Goal: Task Accomplishment & Management: Use online tool/utility

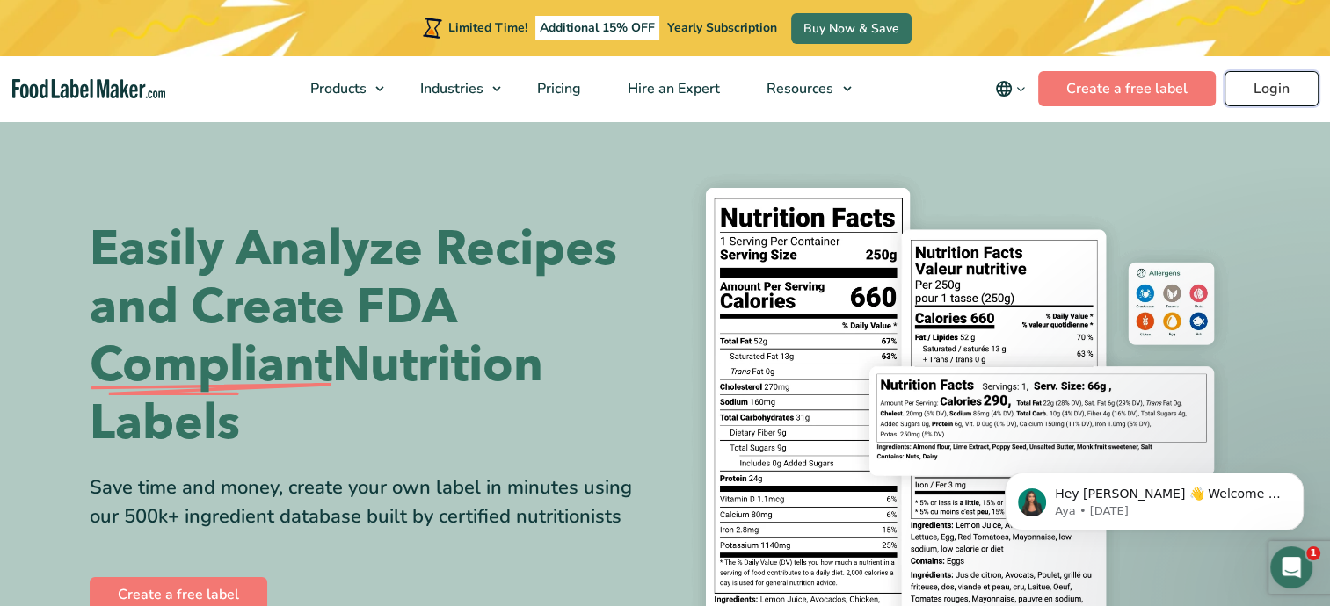
click at [1286, 89] on link "Login" at bounding box center [1271, 88] width 94 height 35
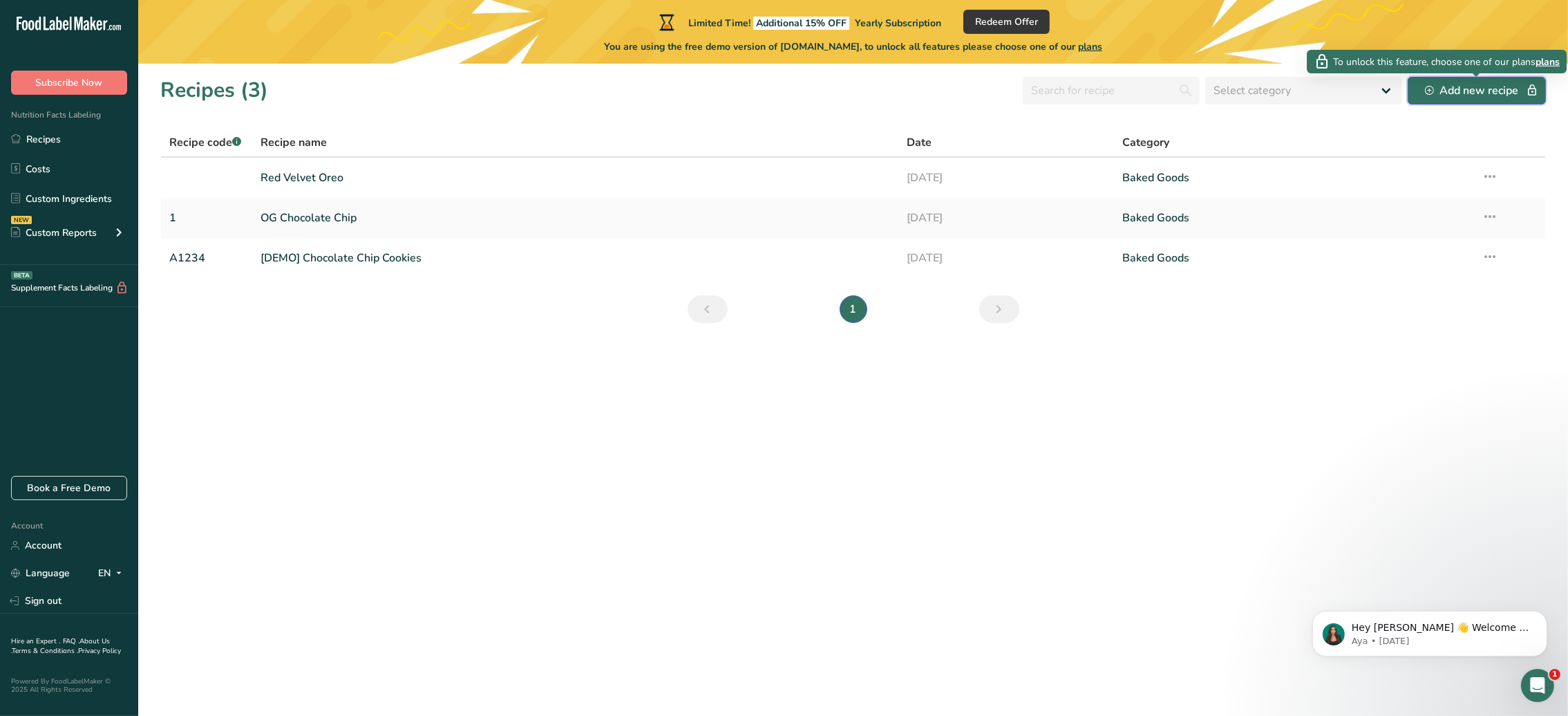
click at [1452, 94] on div "Add new recipe" at bounding box center [1477, 90] width 104 height 17
click at [311, 175] on link "Red Velvet Oreo" at bounding box center [575, 177] width 630 height 29
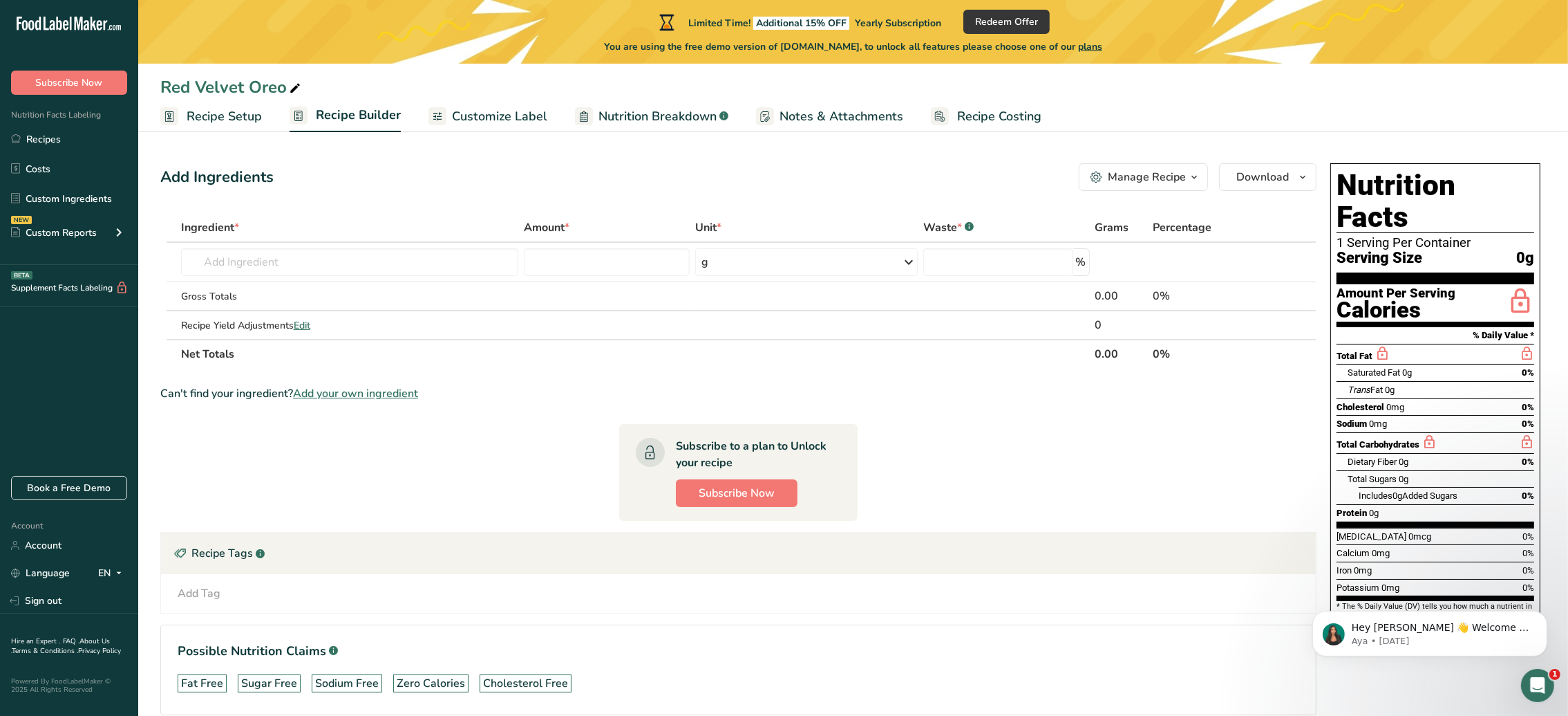
click at [311, 175] on div "Add Ingredients Manage Recipe Delete Recipe Duplicate Recipe Scale Recipe Save …" at bounding box center [738, 176] width 1156 height 28
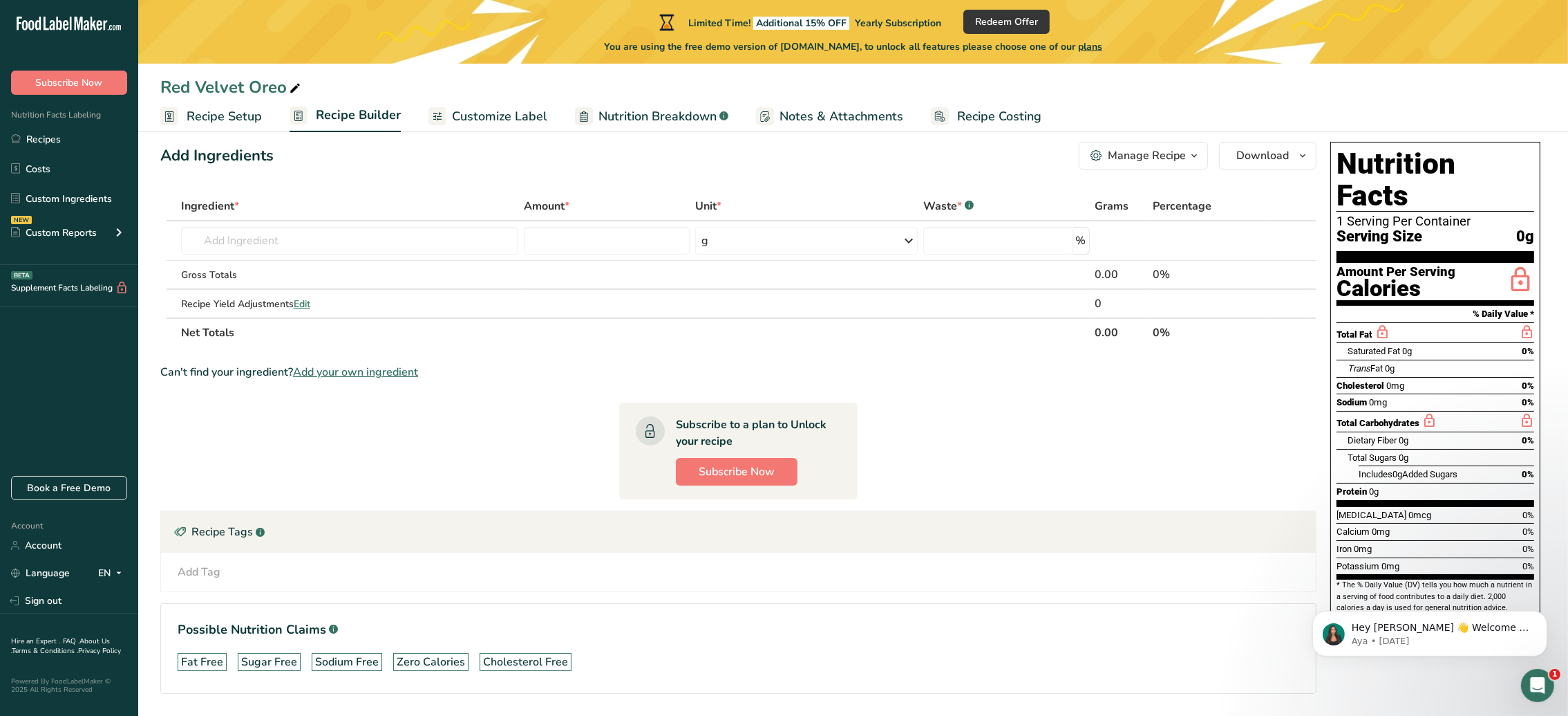
scroll to position [16, 0]
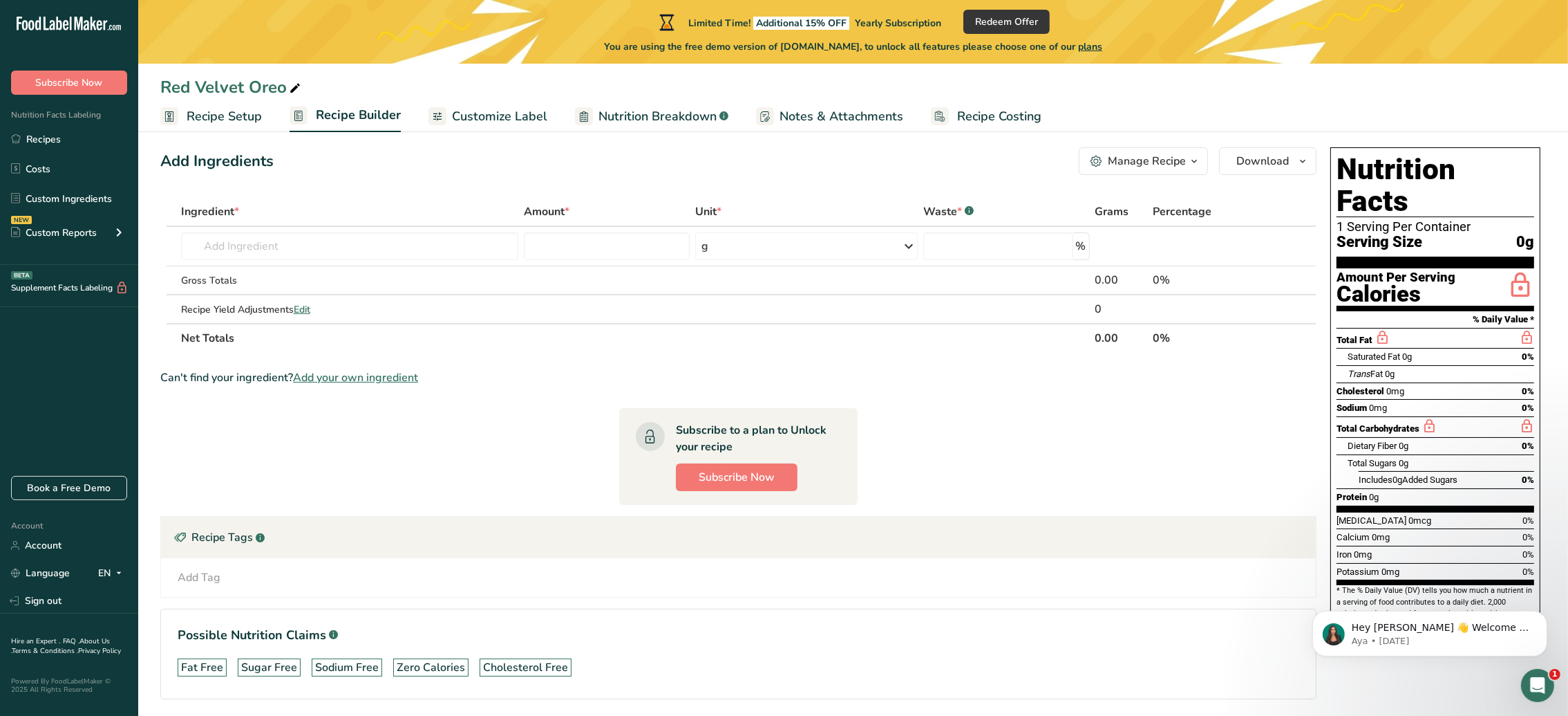
click at [235, 126] on link "Recipe Setup" at bounding box center [211, 116] width 101 height 31
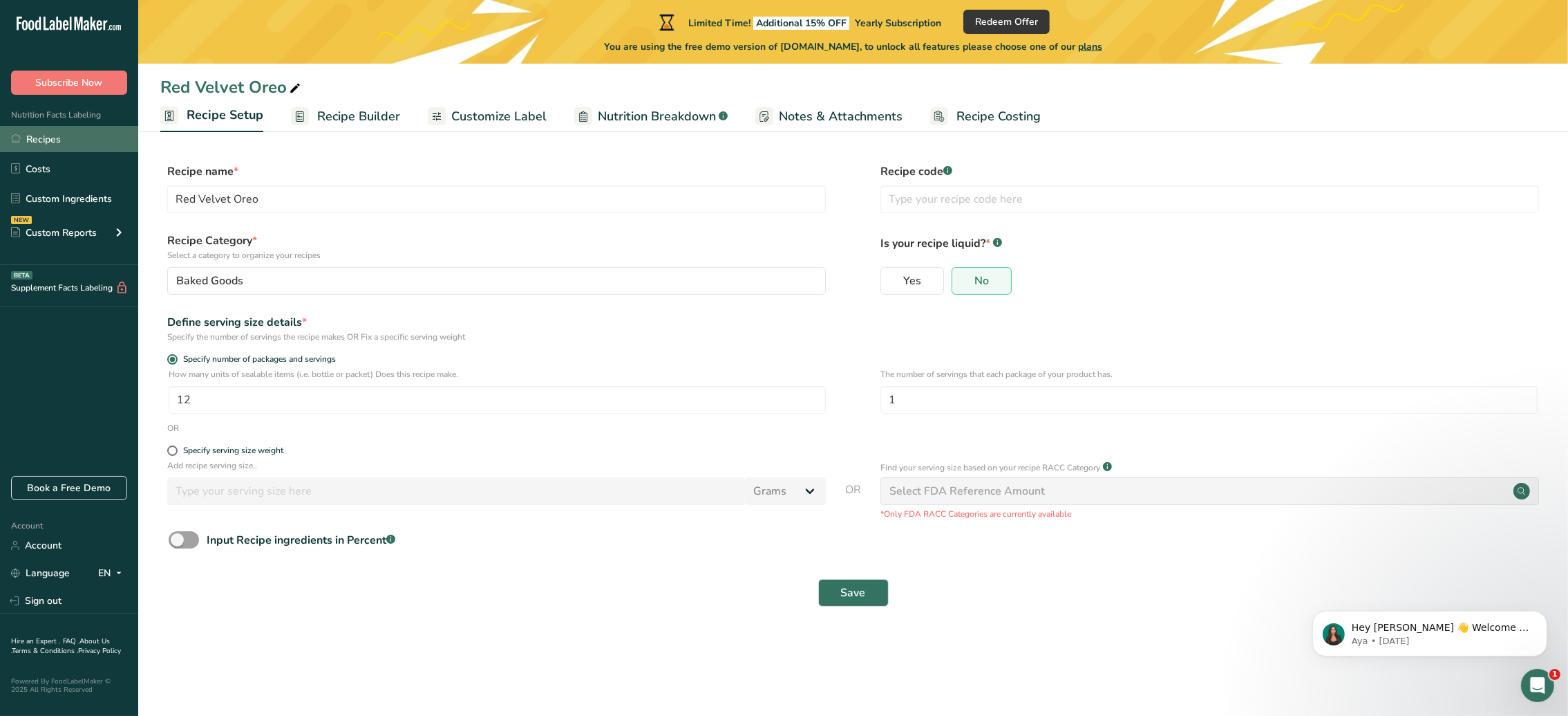
click at [63, 140] on link "Recipes" at bounding box center [69, 138] width 138 height 26
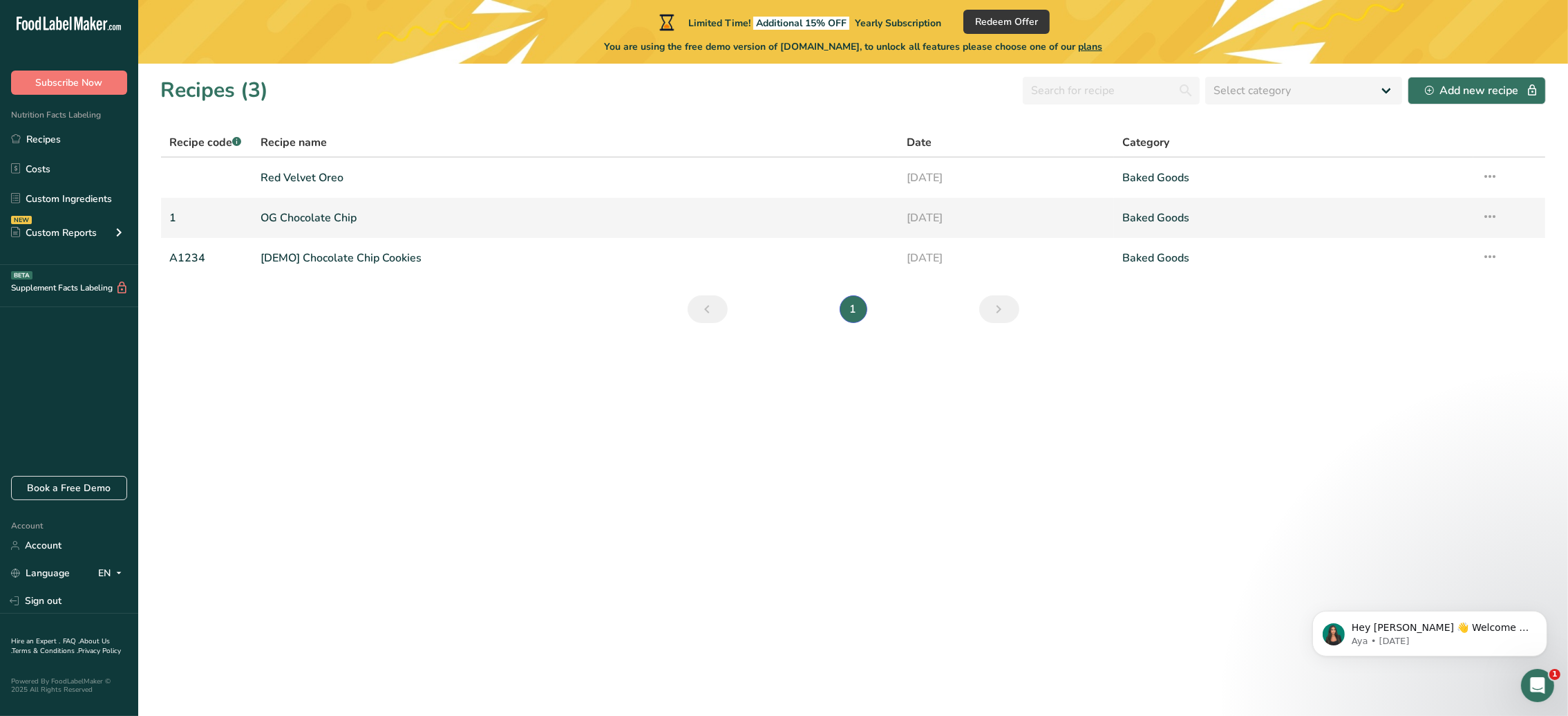
click at [345, 220] on link "OG Chocolate Chip" at bounding box center [575, 217] width 630 height 29
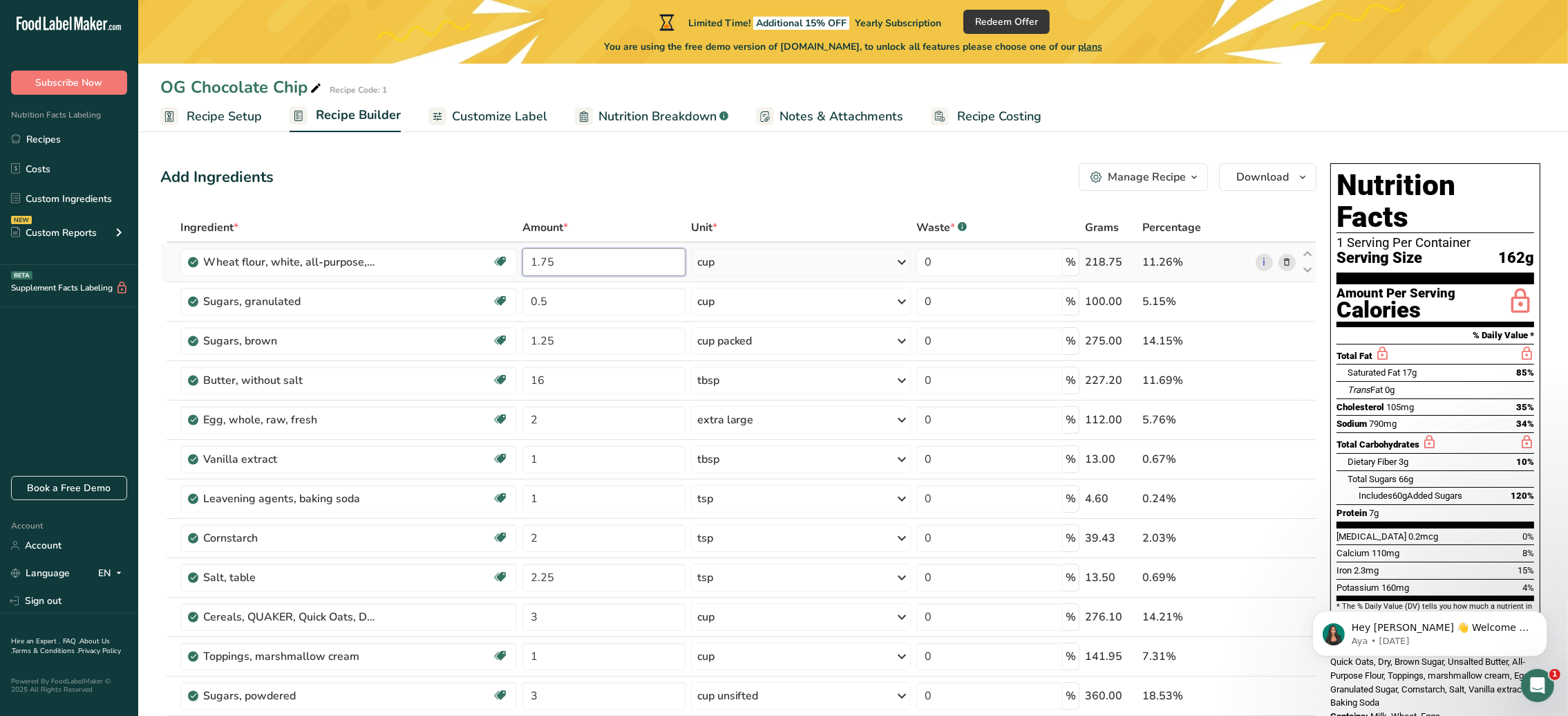
click at [606, 254] on input "1.75" at bounding box center [603, 261] width 163 height 28
type input "1"
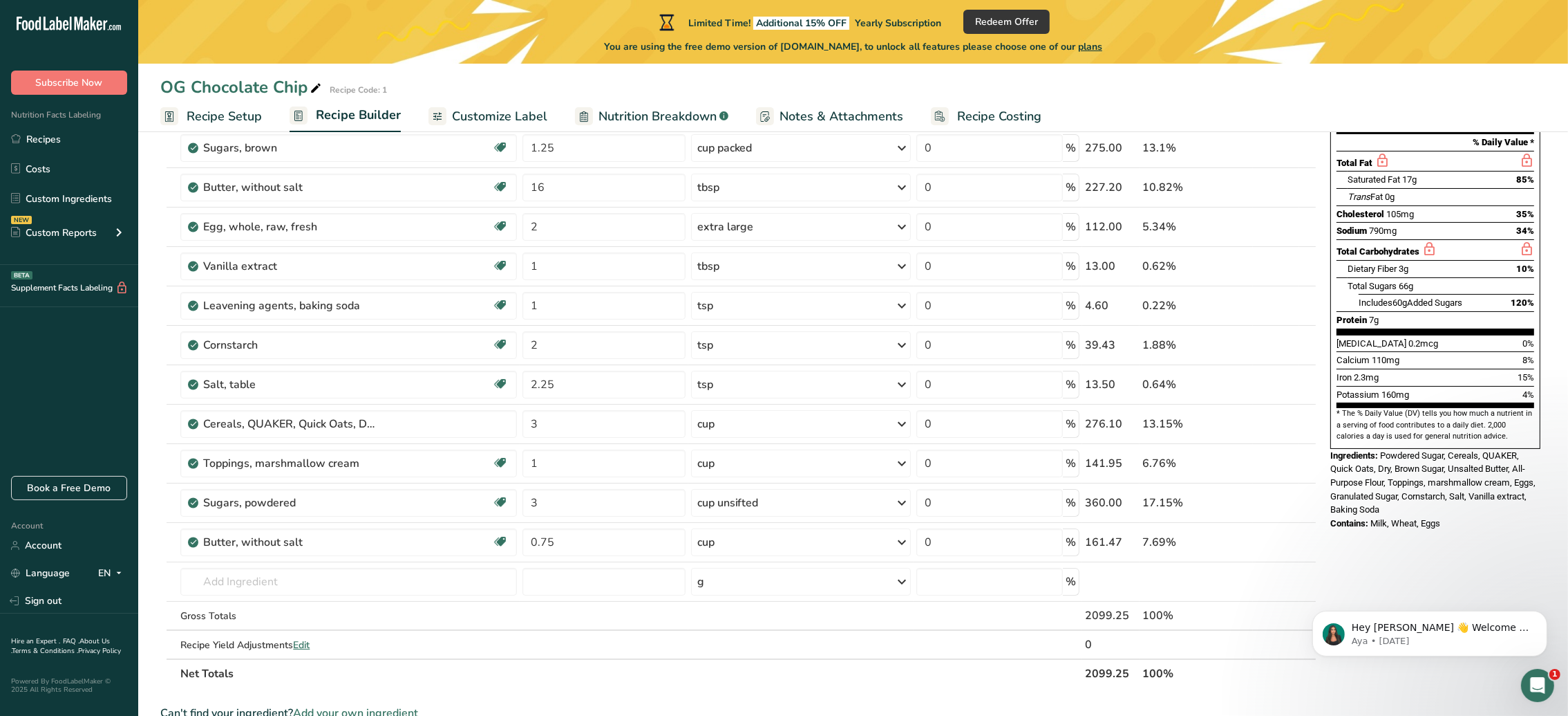
scroll to position [195, 0]
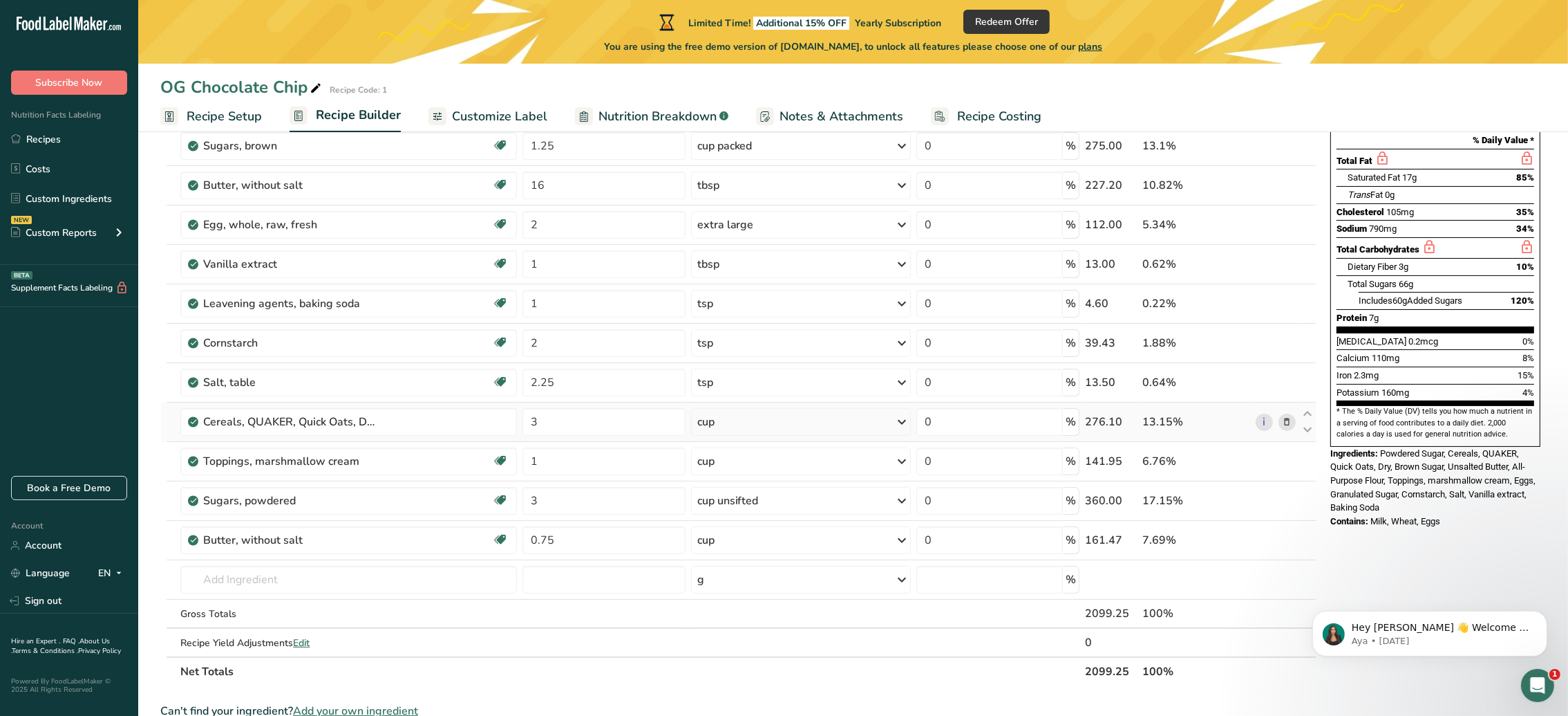
type input "3"
click at [1288, 422] on div "Ingredient * Amount * Unit * Waste * .a-a{fill:#347362;}.b-a{fill:#fff;} Grams …" at bounding box center [738, 352] width 1156 height 668
click at [1288, 422] on icon at bounding box center [1287, 422] width 9 height 14
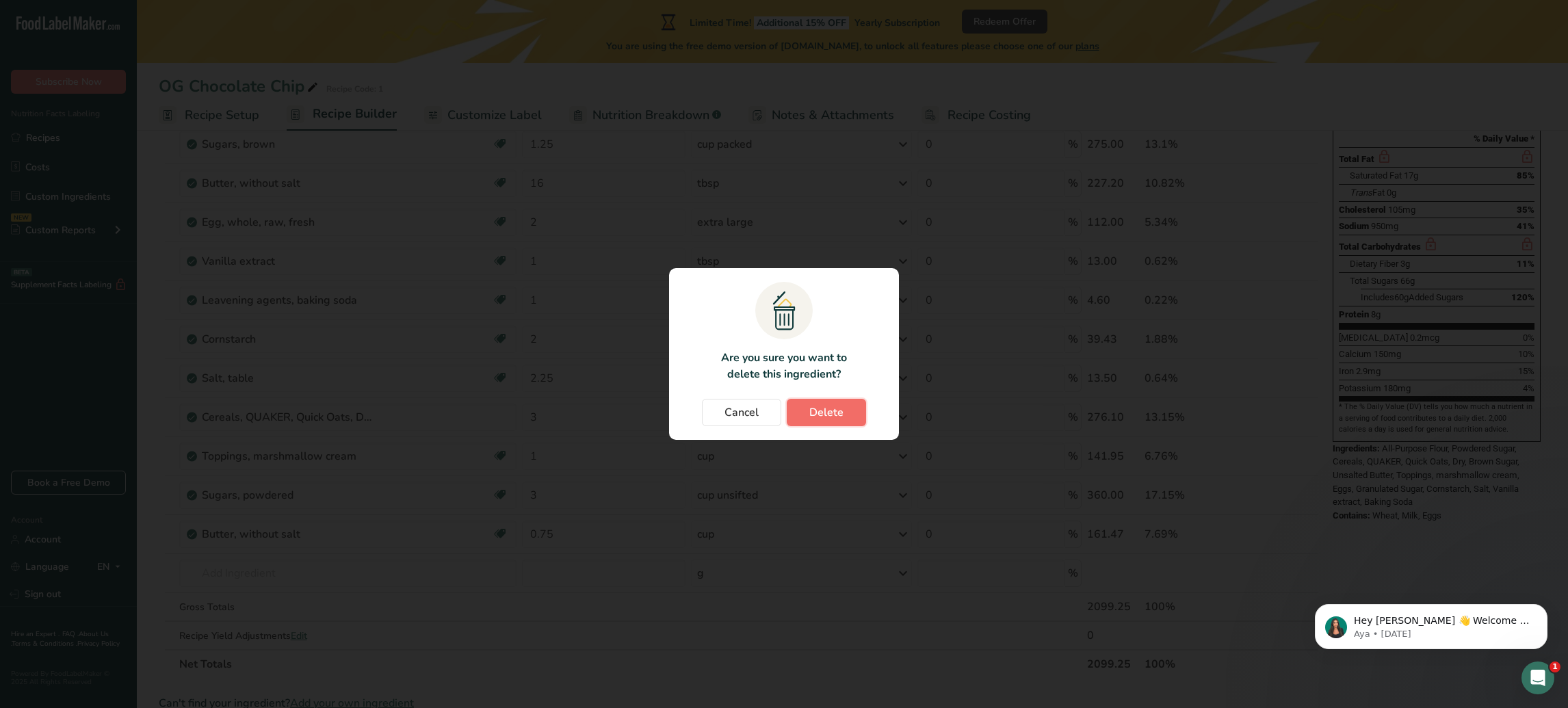
click at [828, 413] on span "Delete" at bounding box center [827, 412] width 34 height 16
type input "1"
type input "3"
type input "0.75"
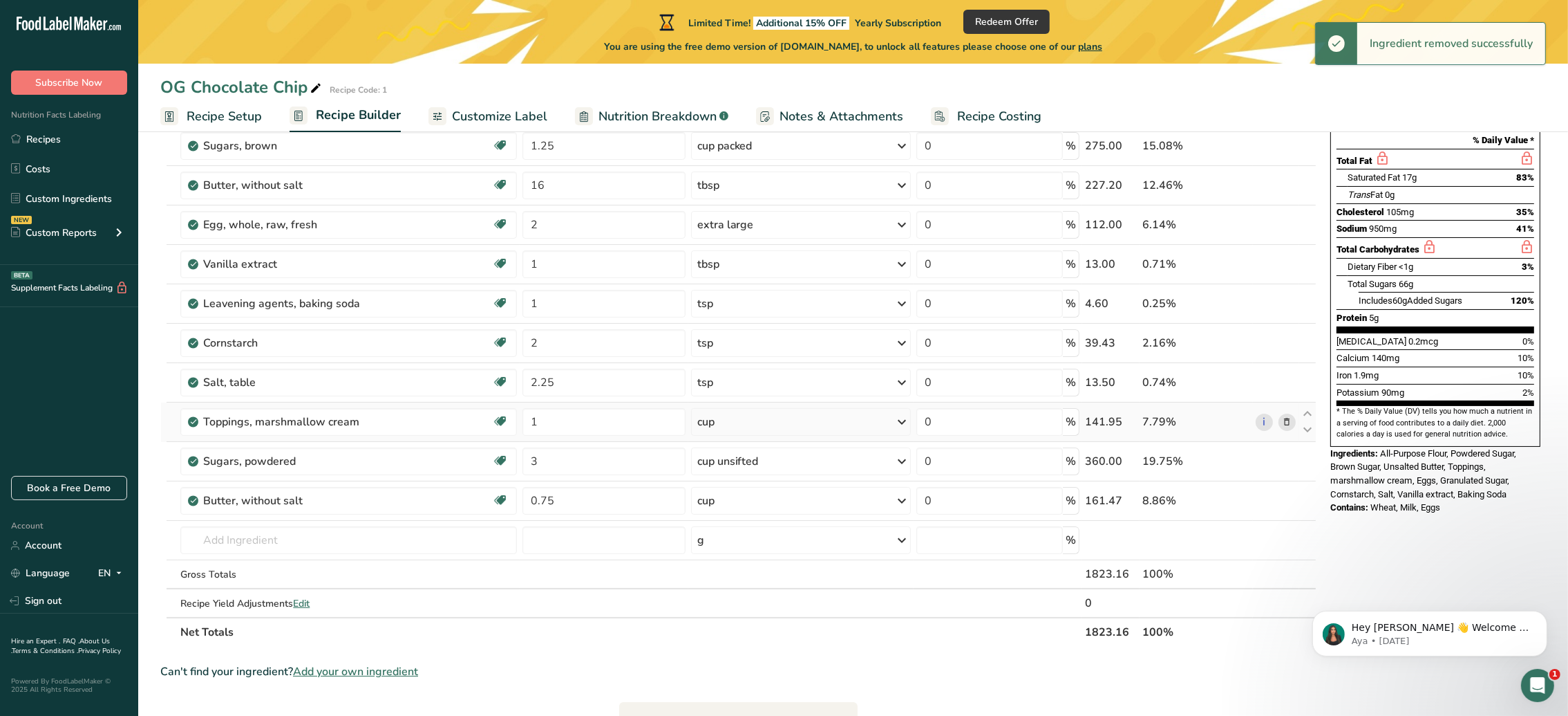
click at [1287, 420] on icon at bounding box center [1287, 422] width 9 height 14
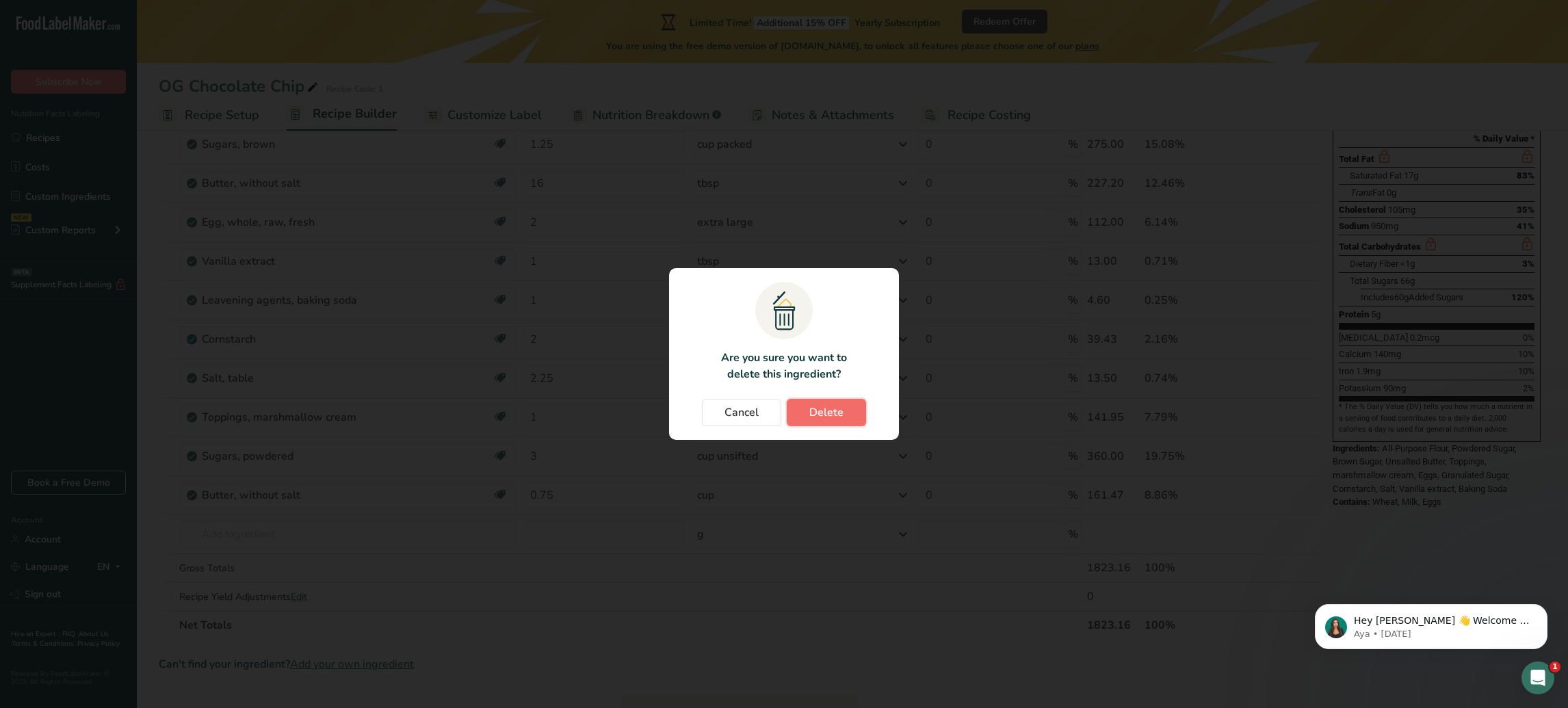
click at [859, 408] on button "Delete" at bounding box center [827, 412] width 79 height 27
type input "3"
type input "0.75"
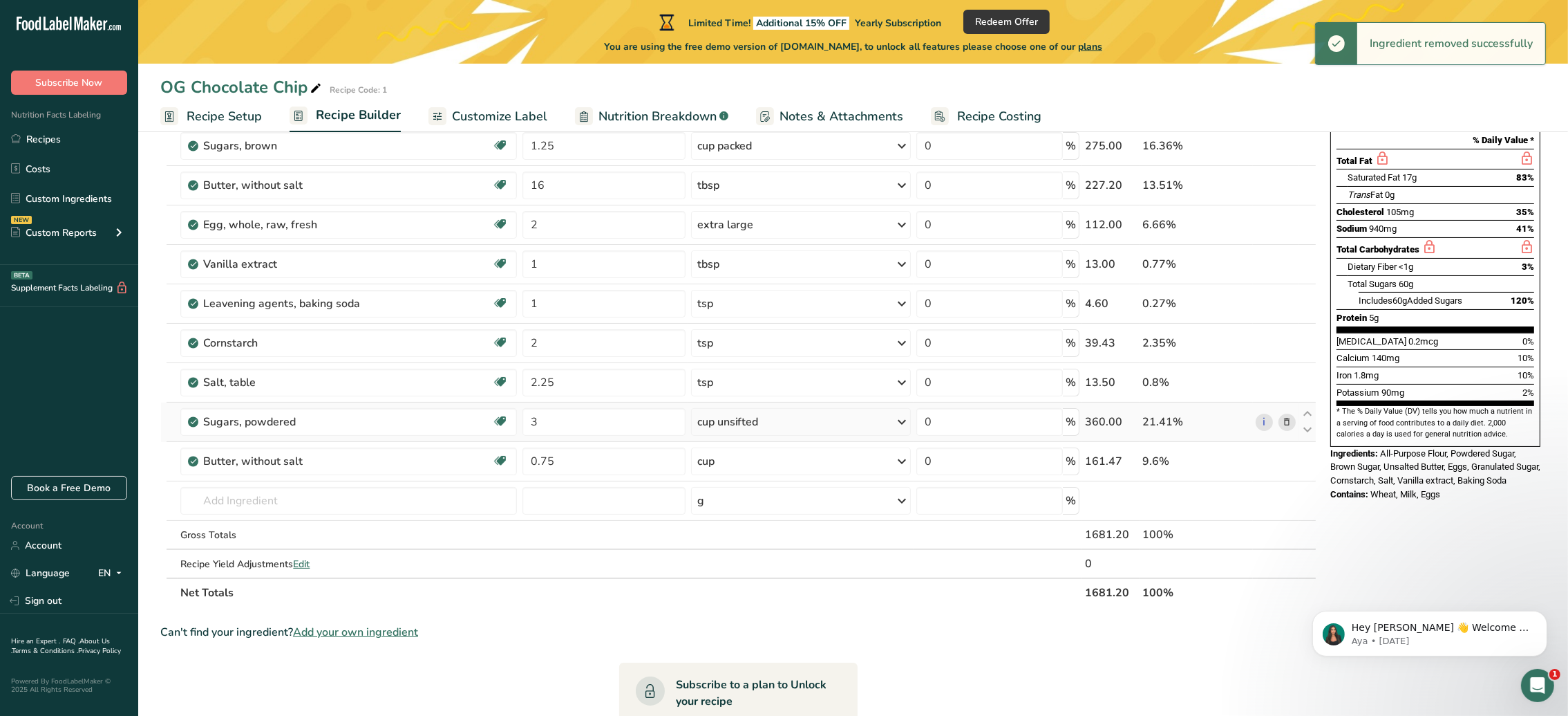
click at [1284, 422] on icon at bounding box center [1287, 422] width 9 height 14
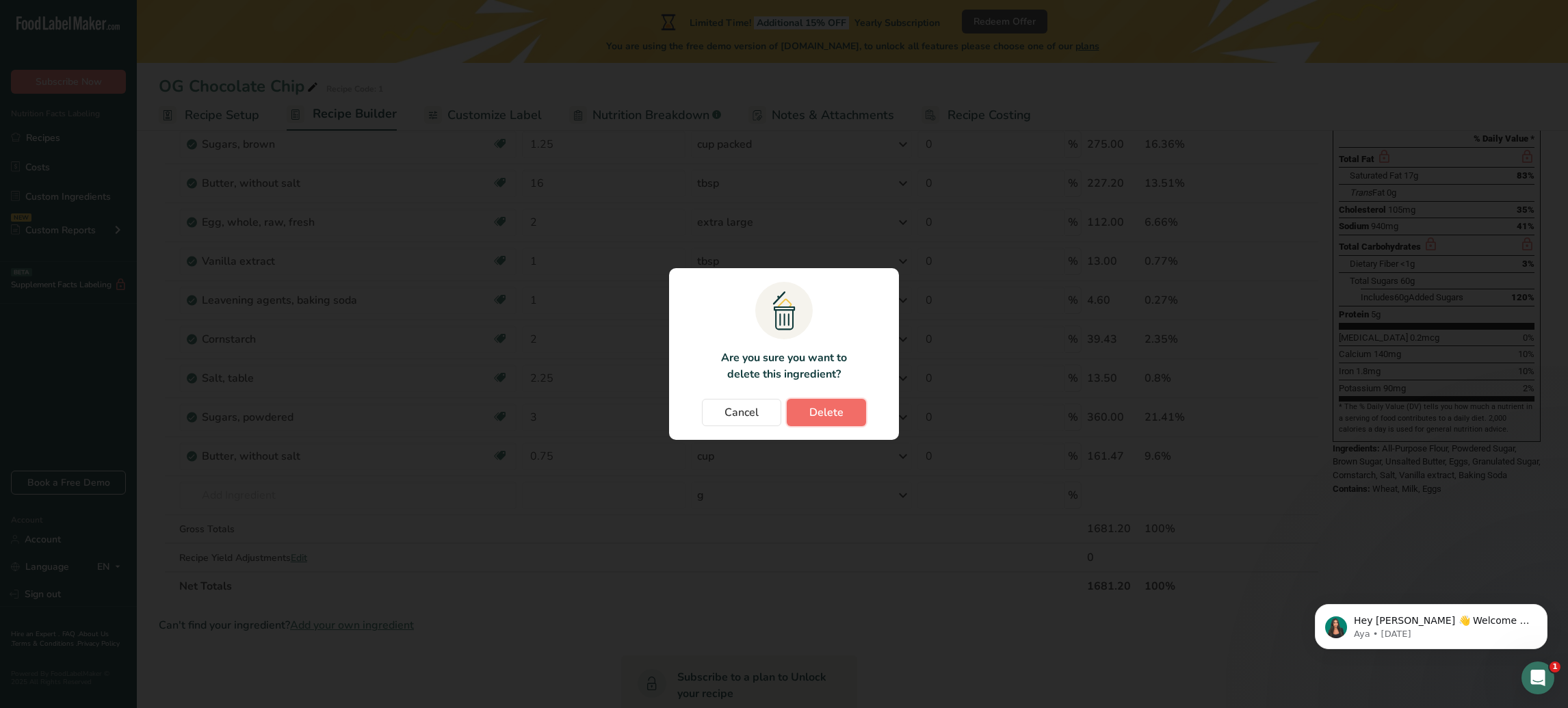
click at [805, 422] on button "Delete" at bounding box center [827, 412] width 79 height 27
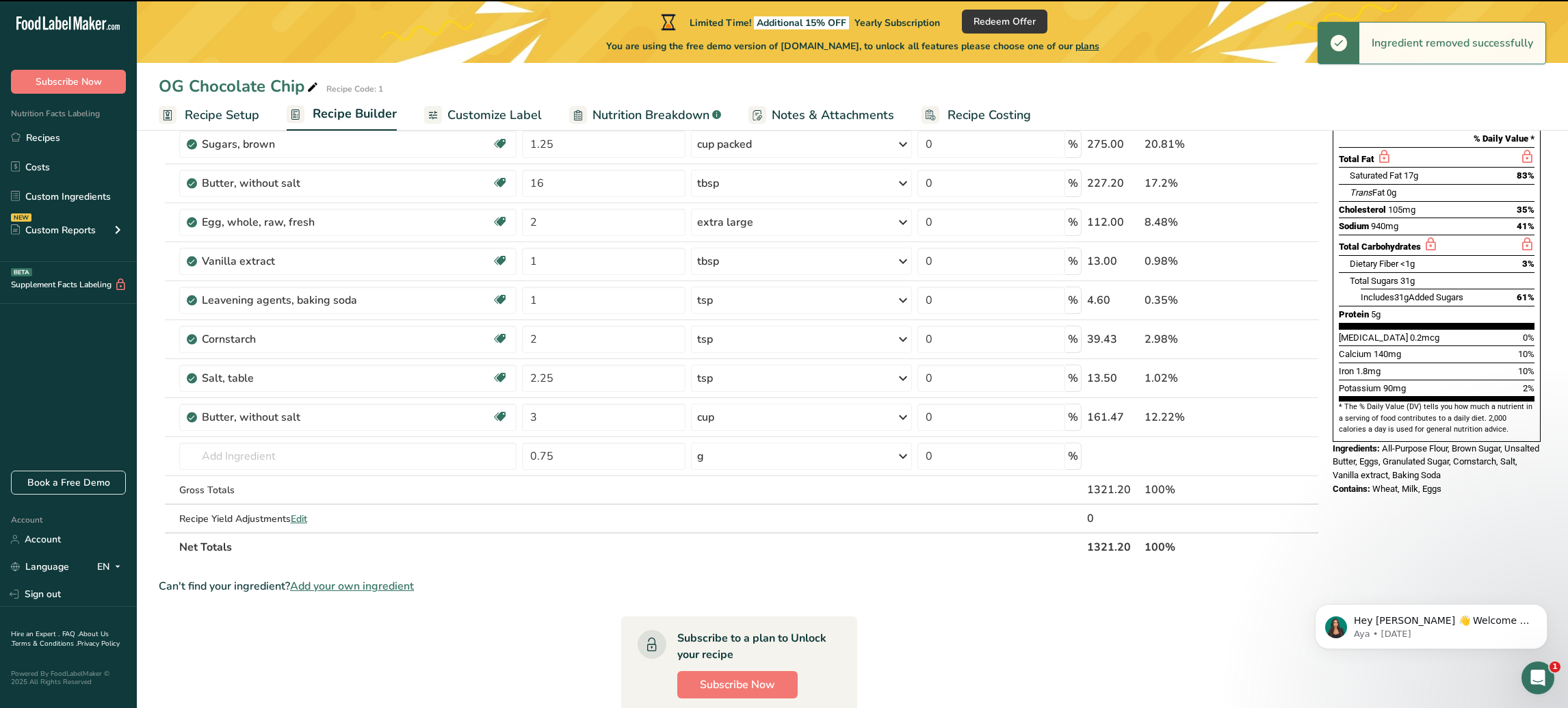
type input "0.75"
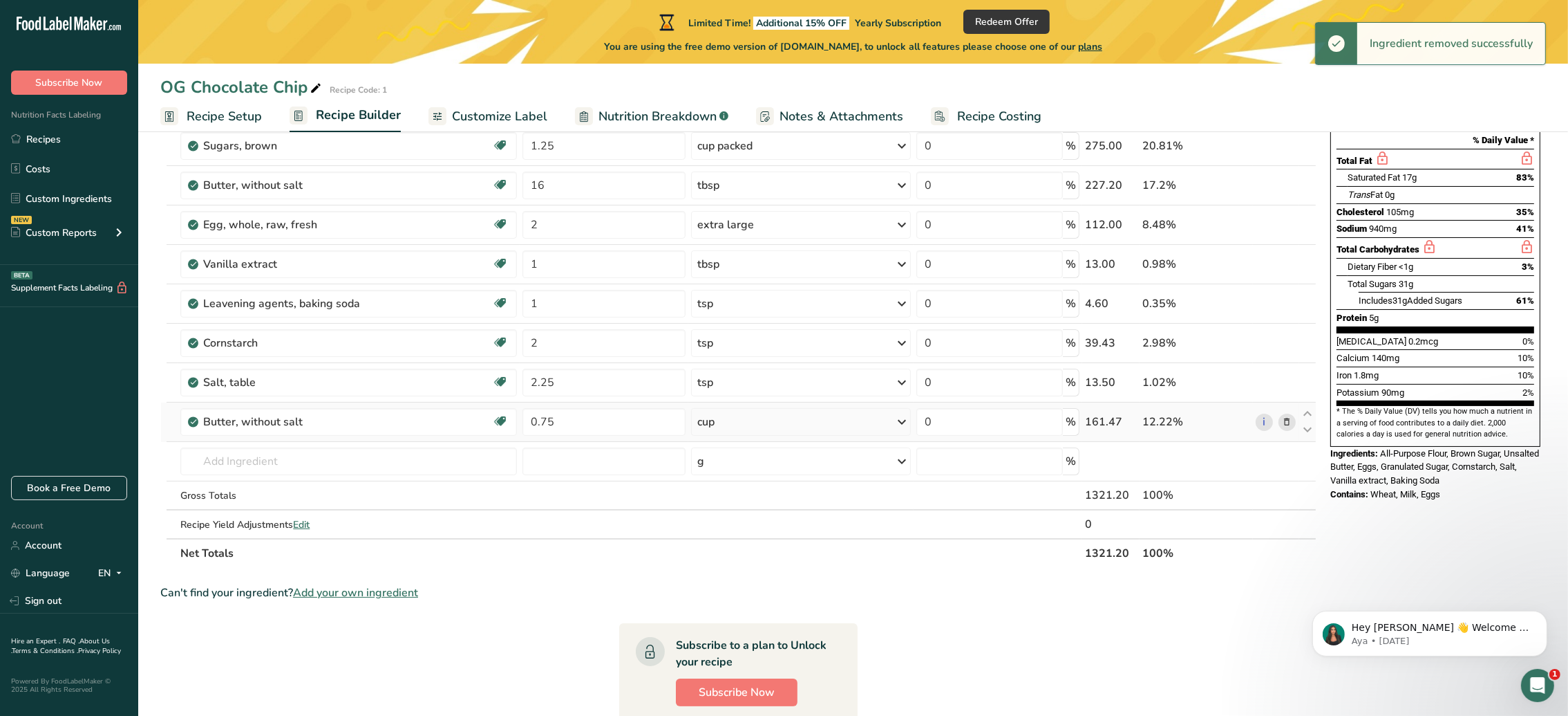
click at [1293, 425] on span at bounding box center [1287, 421] width 17 height 17
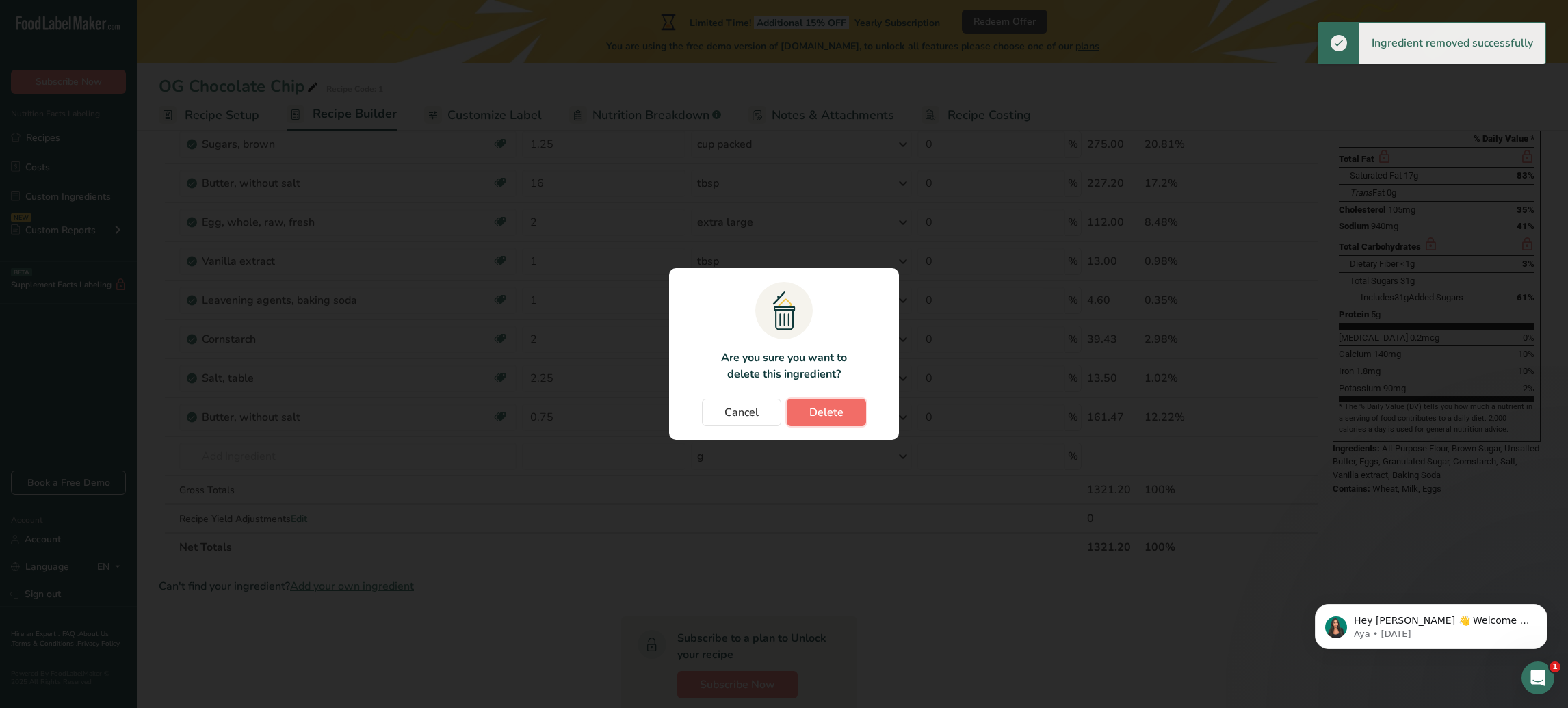
click at [849, 408] on button "Delete" at bounding box center [827, 412] width 79 height 27
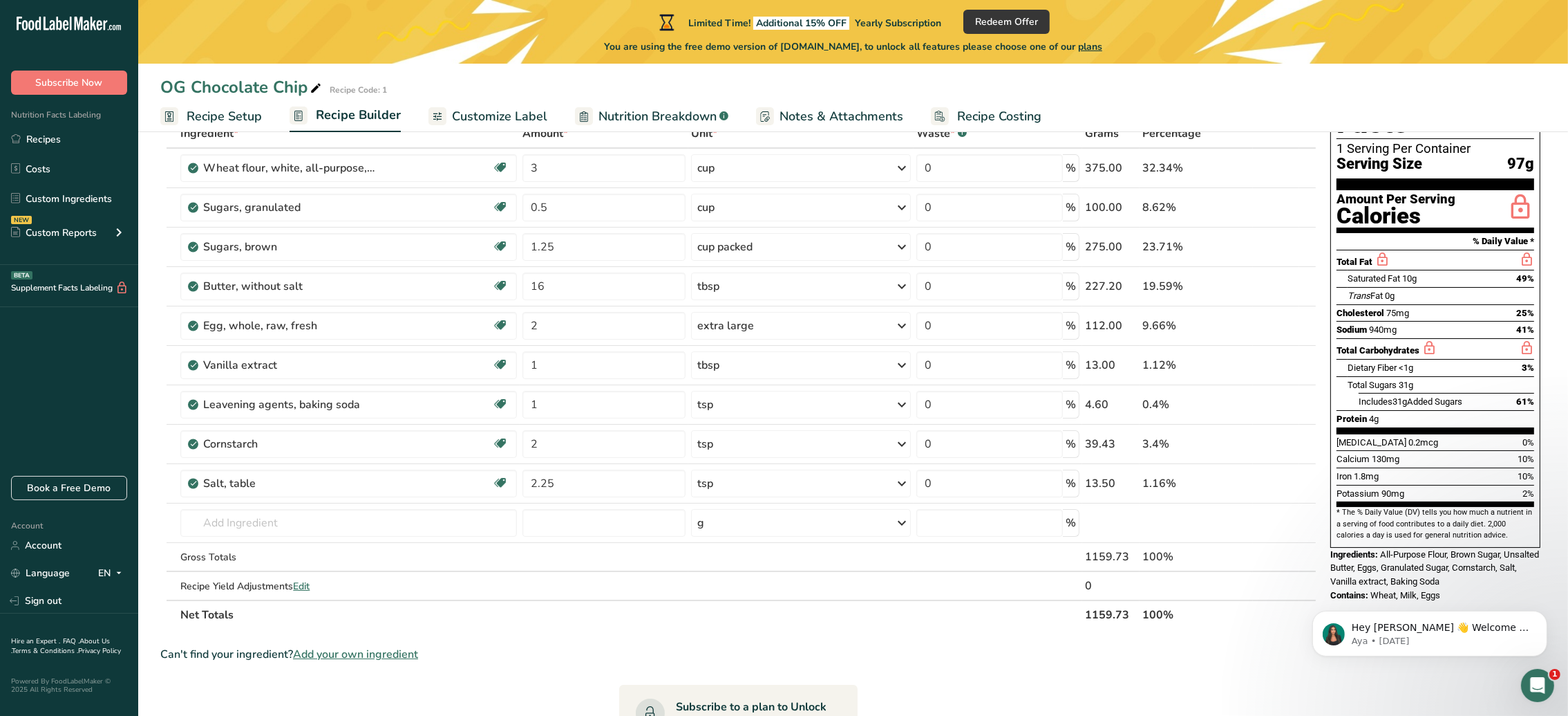
scroll to position [65, 0]
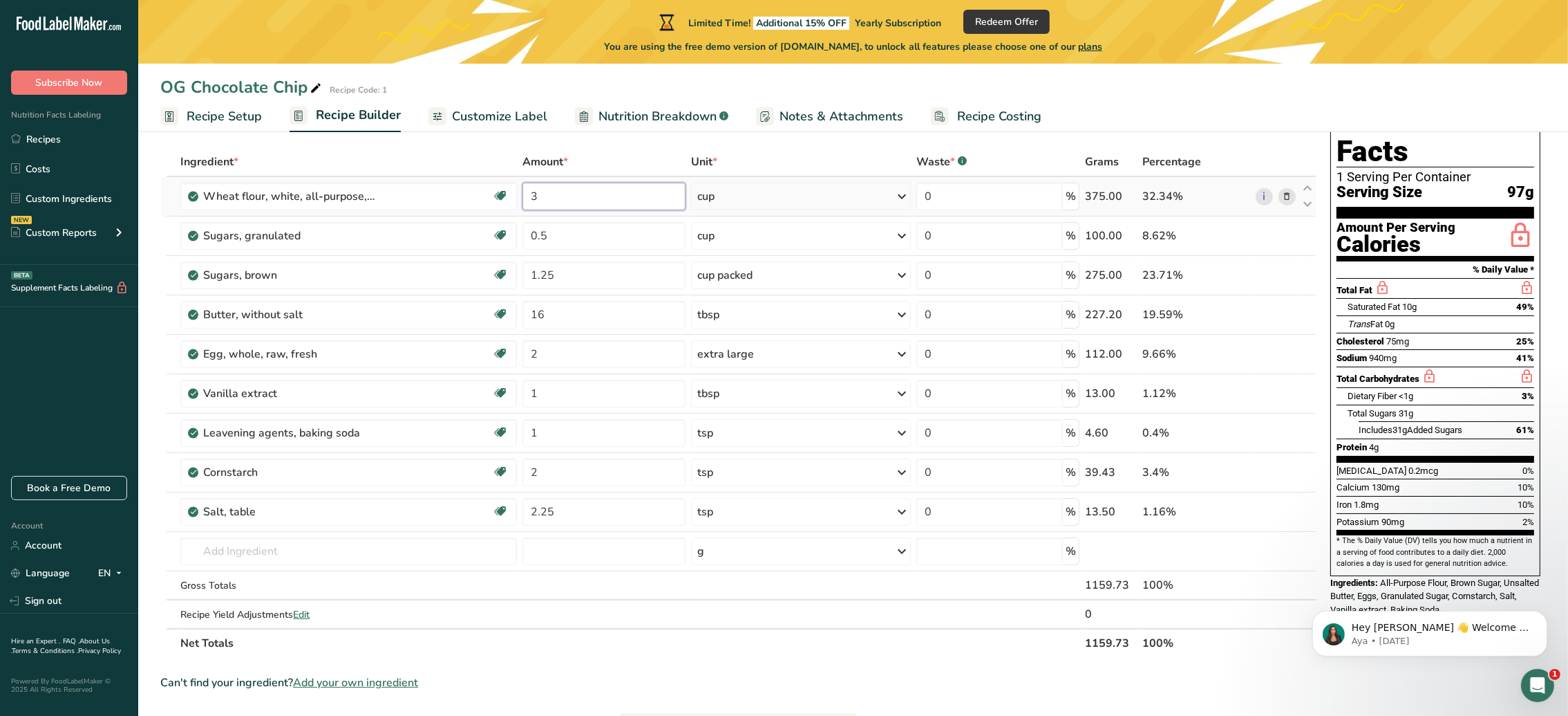
click at [636, 197] on input "3" at bounding box center [603, 196] width 163 height 28
type input "4"
click at [255, 555] on div "Ingredient * Amount * Unit * Waste * .a-a{fill:#347362;}.b-a{fill:#fff;} Grams …" at bounding box center [738, 402] width 1156 height 511
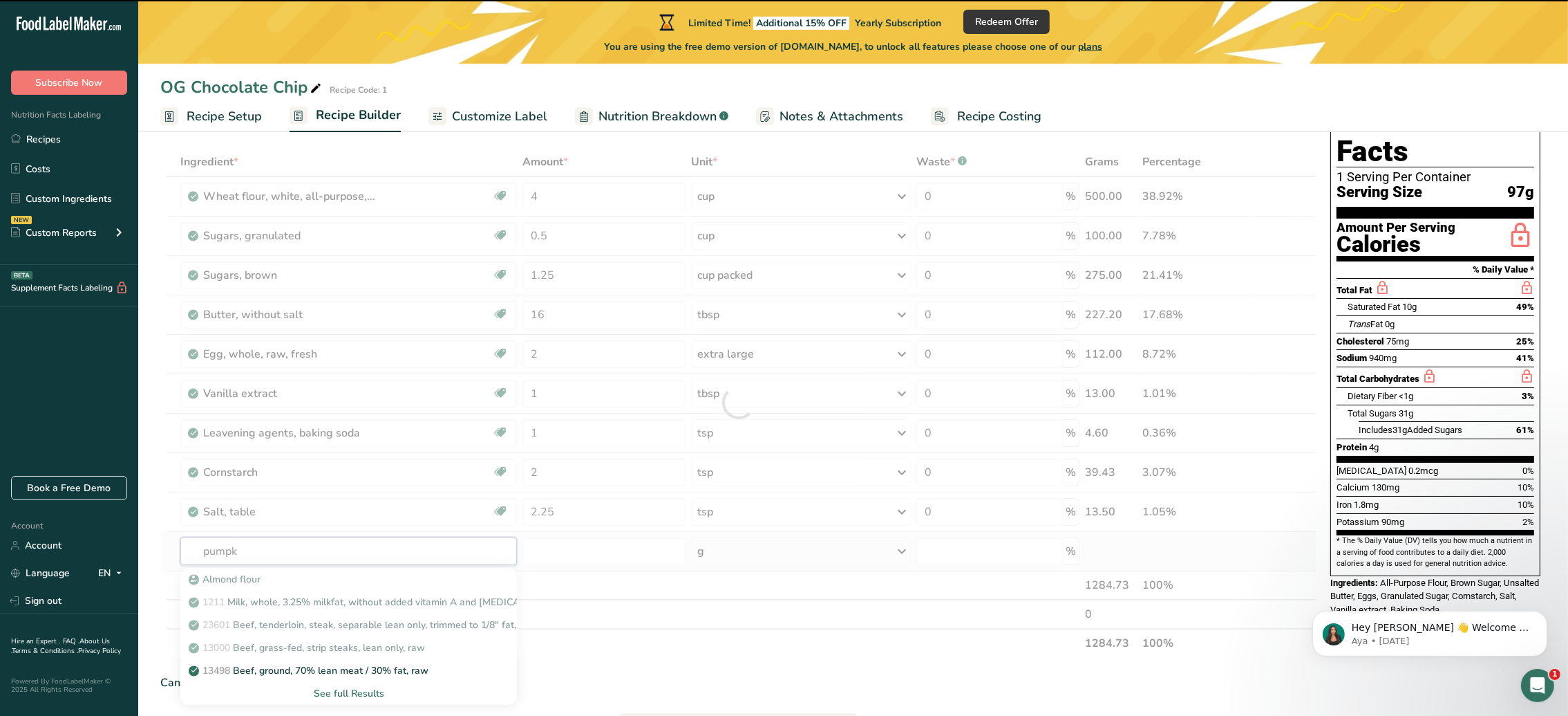
type input "pumpki"
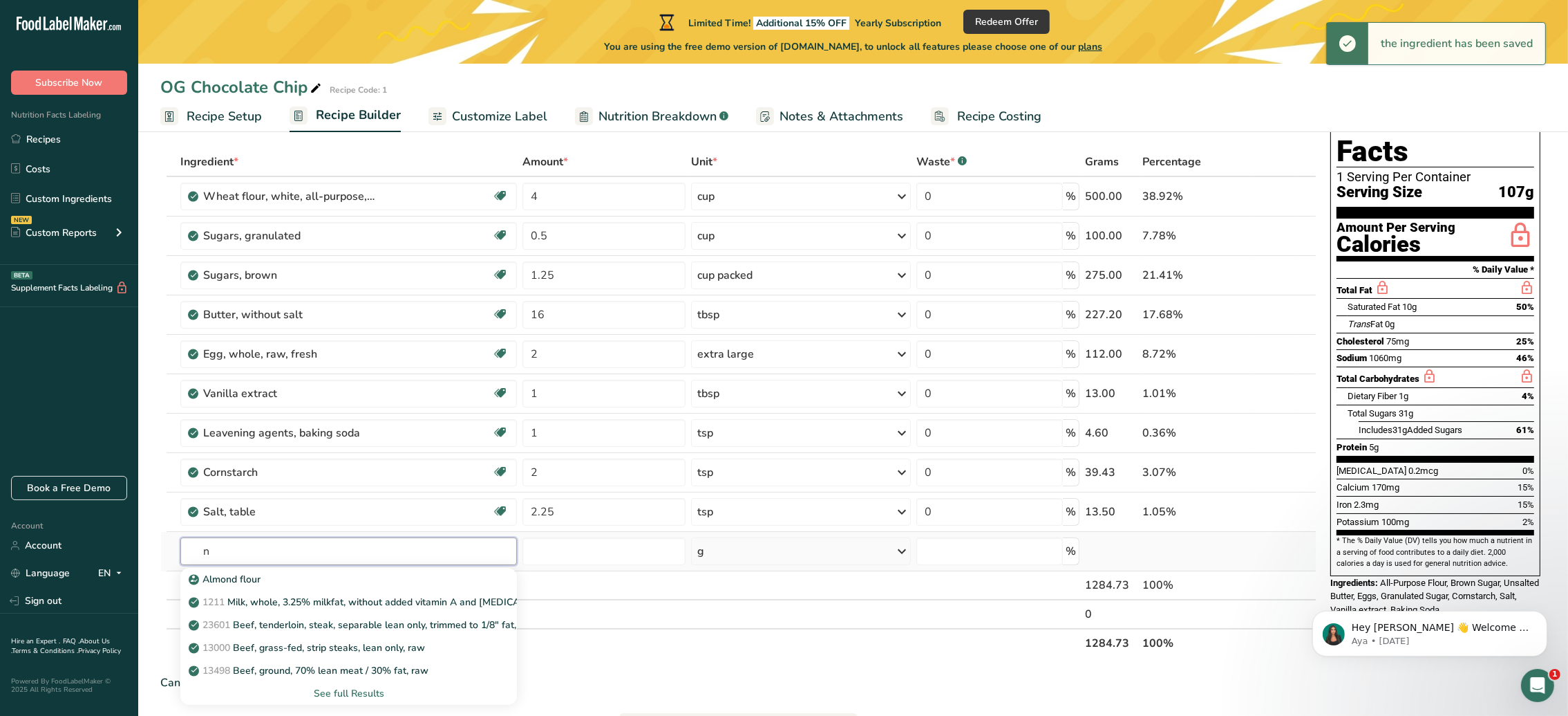
type input "n"
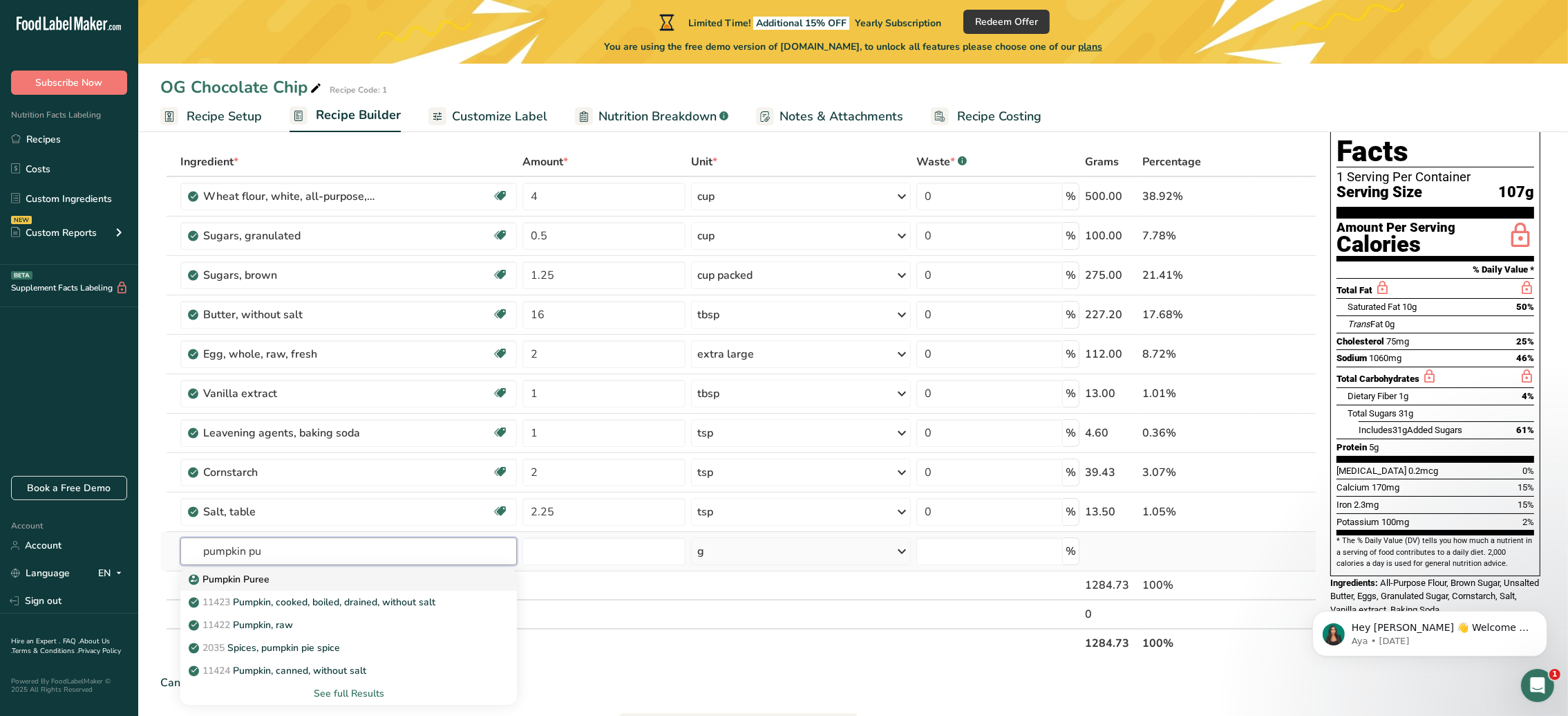
type input "pumpkin pu"
click at [258, 585] on p "Pumpkin Puree" at bounding box center [230, 579] width 78 height 14
type input "Pumpkin Puree"
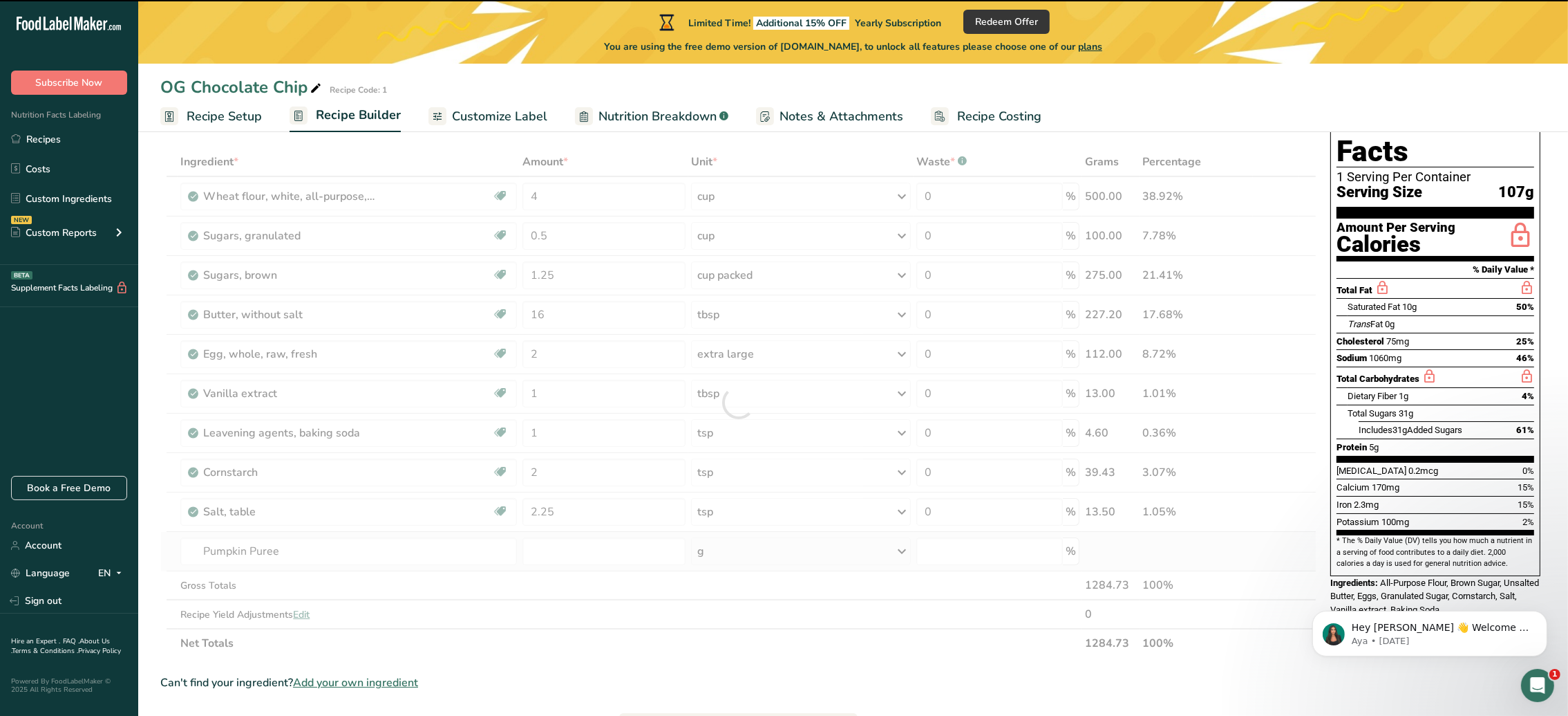
type input "0"
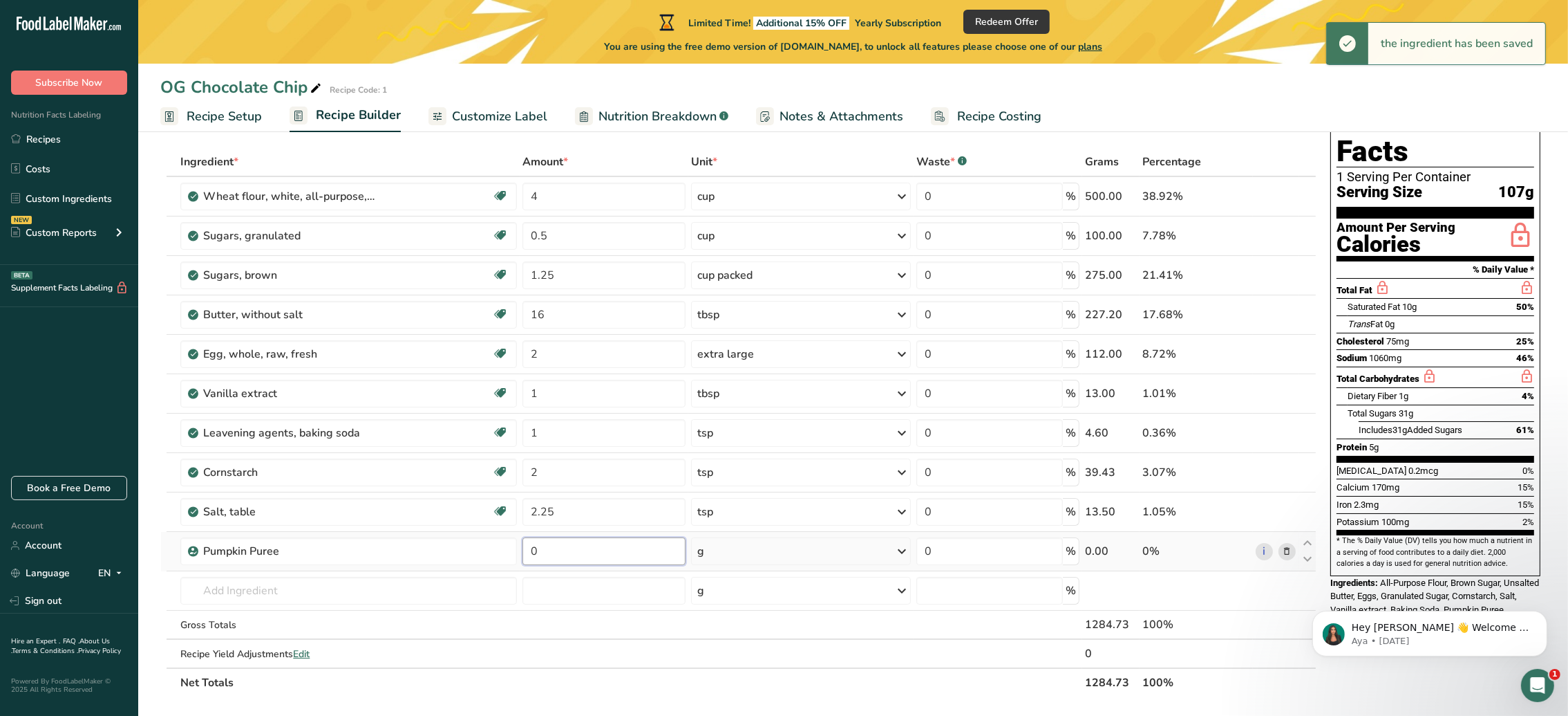
click at [565, 556] on input "0" at bounding box center [603, 551] width 163 height 28
type input "0.5"
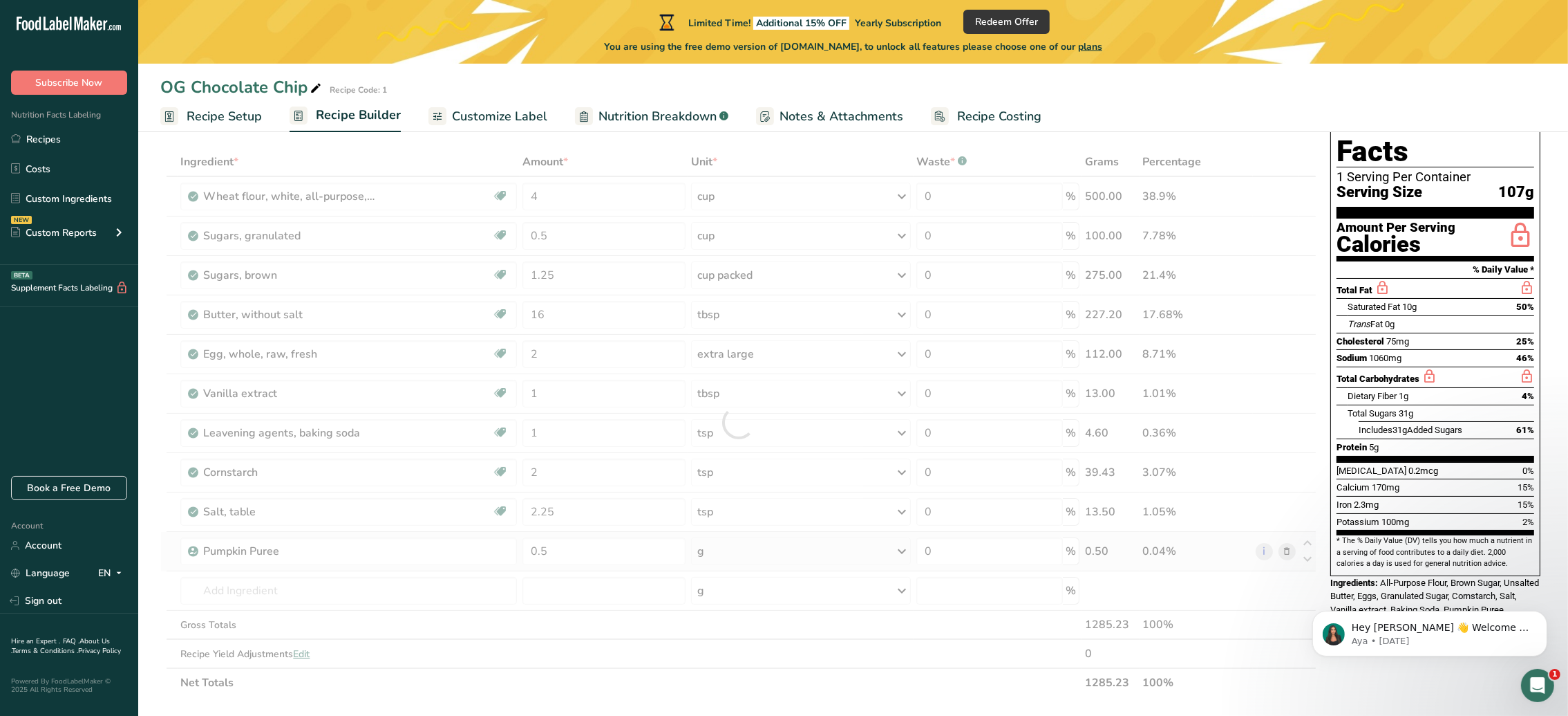
click at [772, 548] on div "Ingredient * Amount * Unit * Waste * .a-a{fill:#347362;}.b-a{fill:#fff;} Grams …" at bounding box center [738, 422] width 1156 height 550
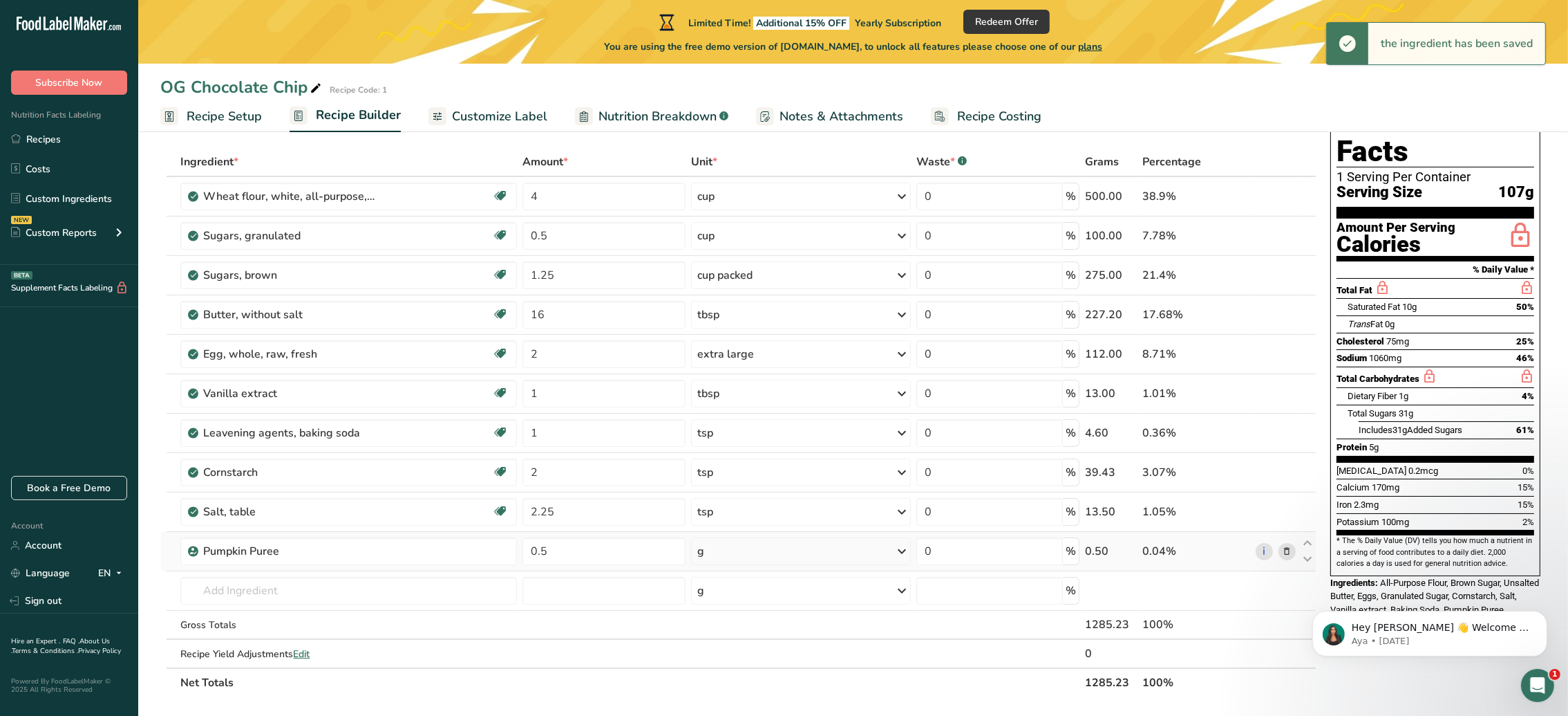
click at [781, 562] on div "g" at bounding box center [801, 551] width 219 height 28
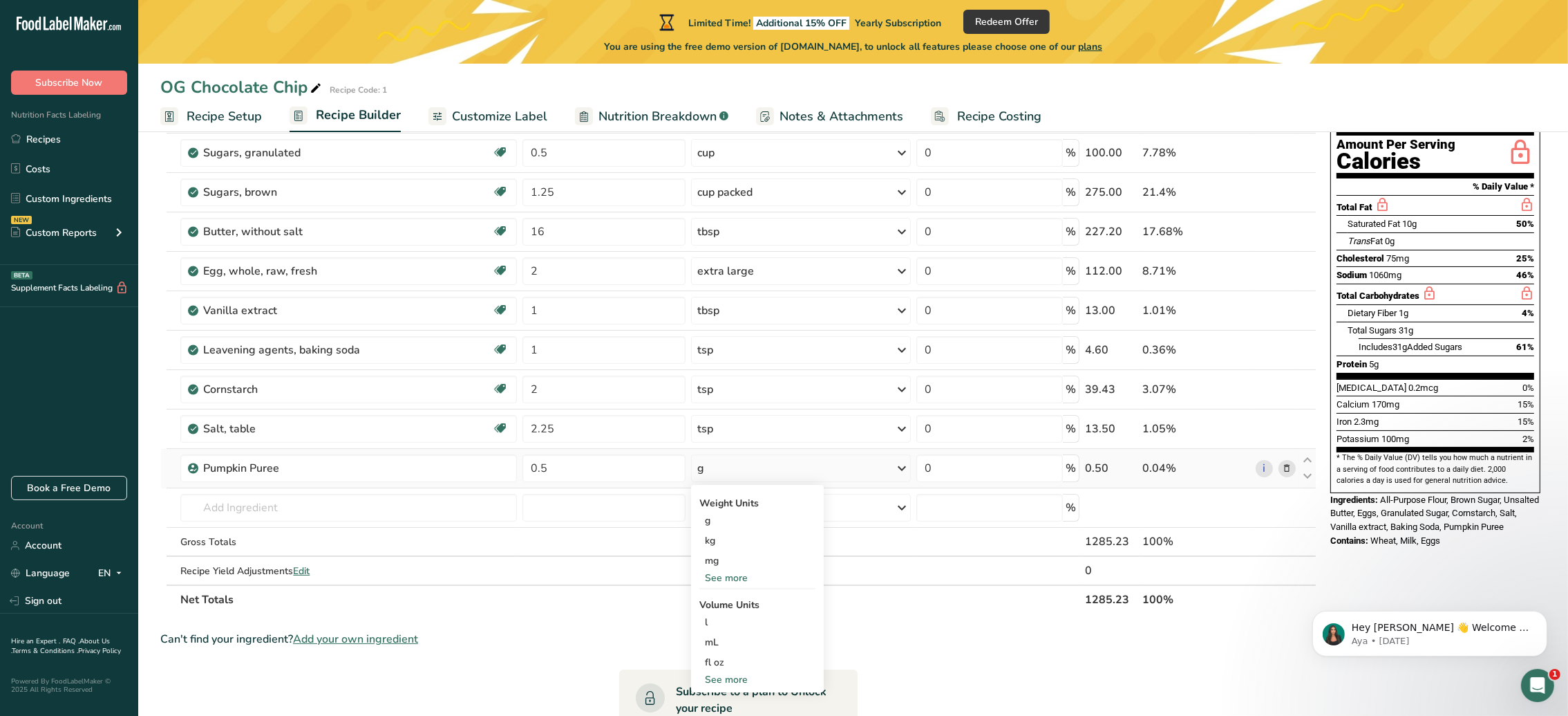
scroll to position [191, 0]
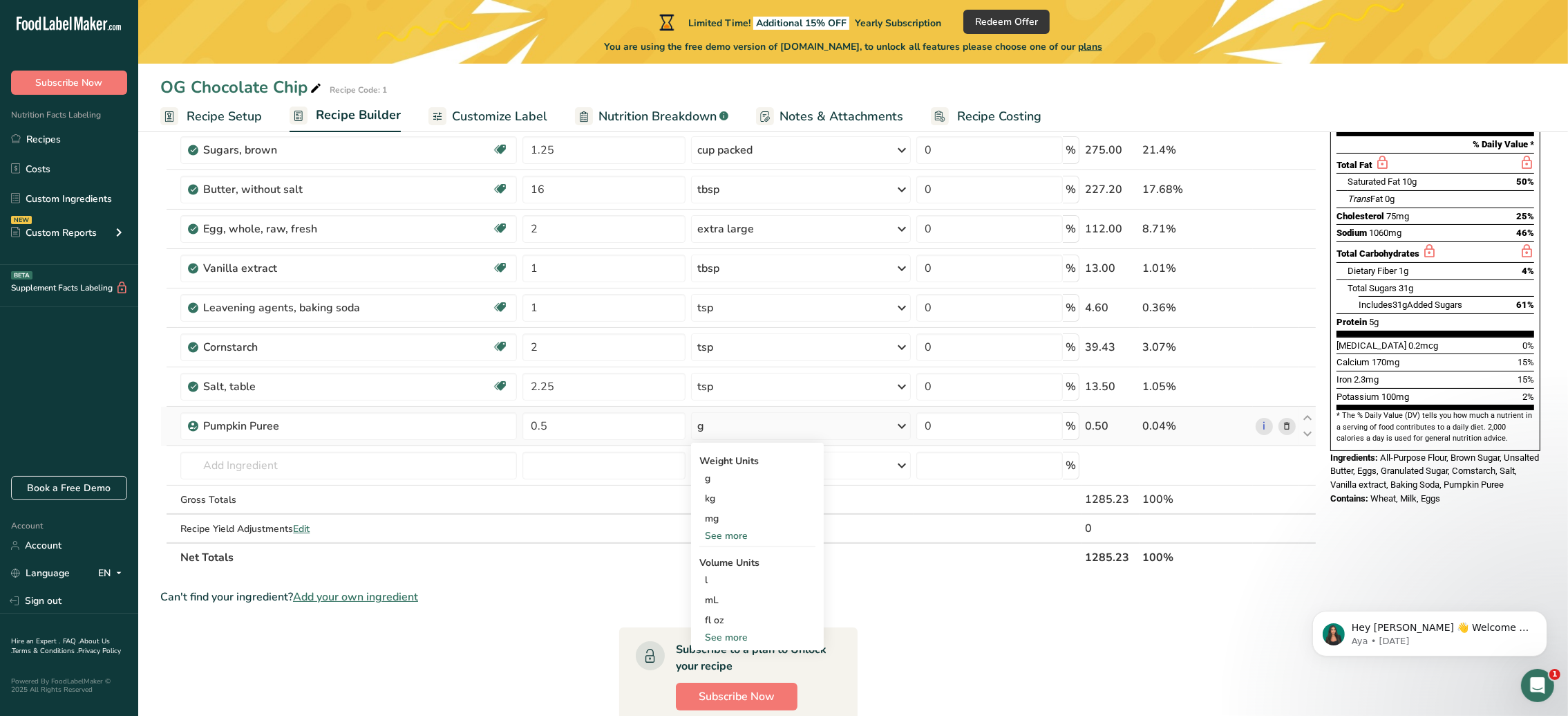
click at [721, 635] on div "See more" at bounding box center [757, 637] width 116 height 14
click at [712, 679] on div "cup" at bounding box center [757, 680] width 105 height 14
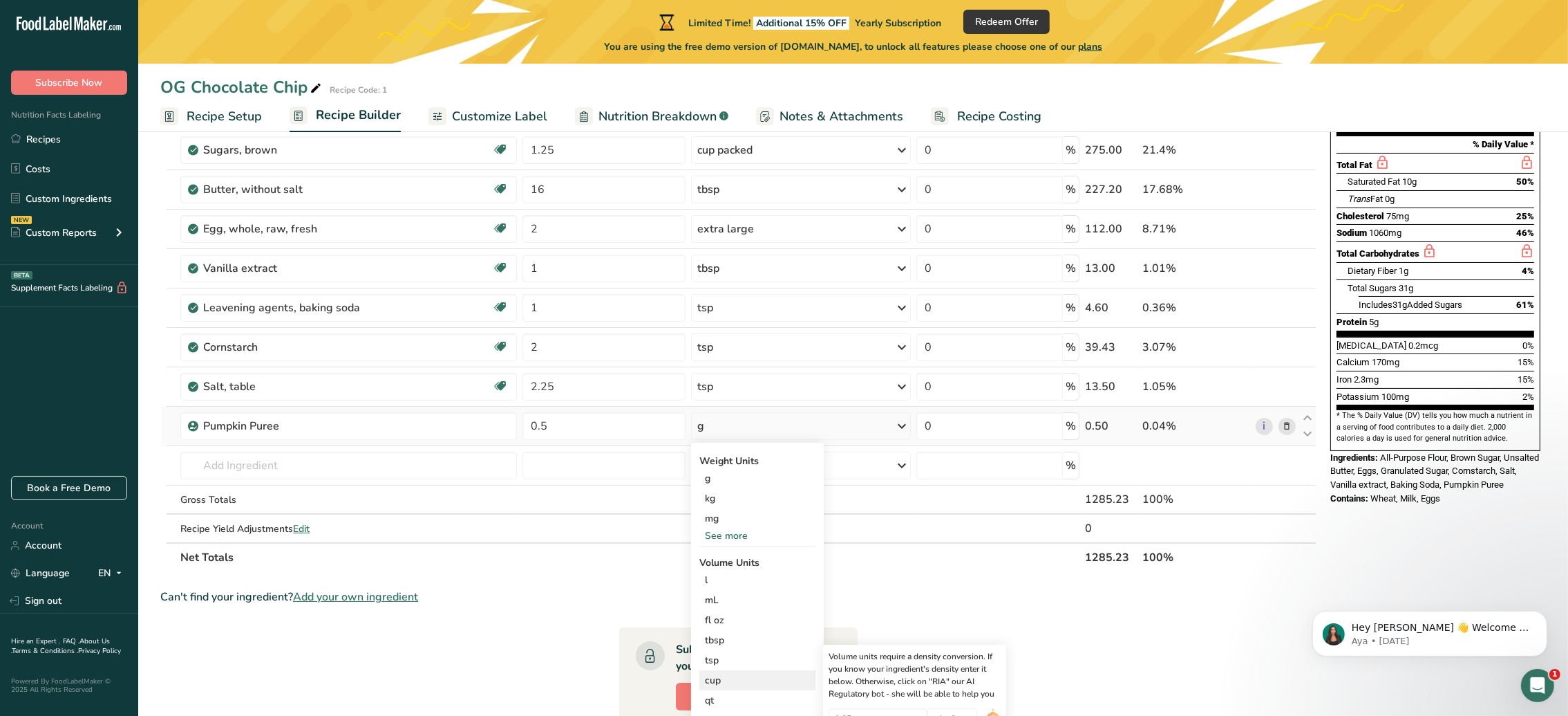
click at [712, 679] on div "cup" at bounding box center [757, 680] width 105 height 14
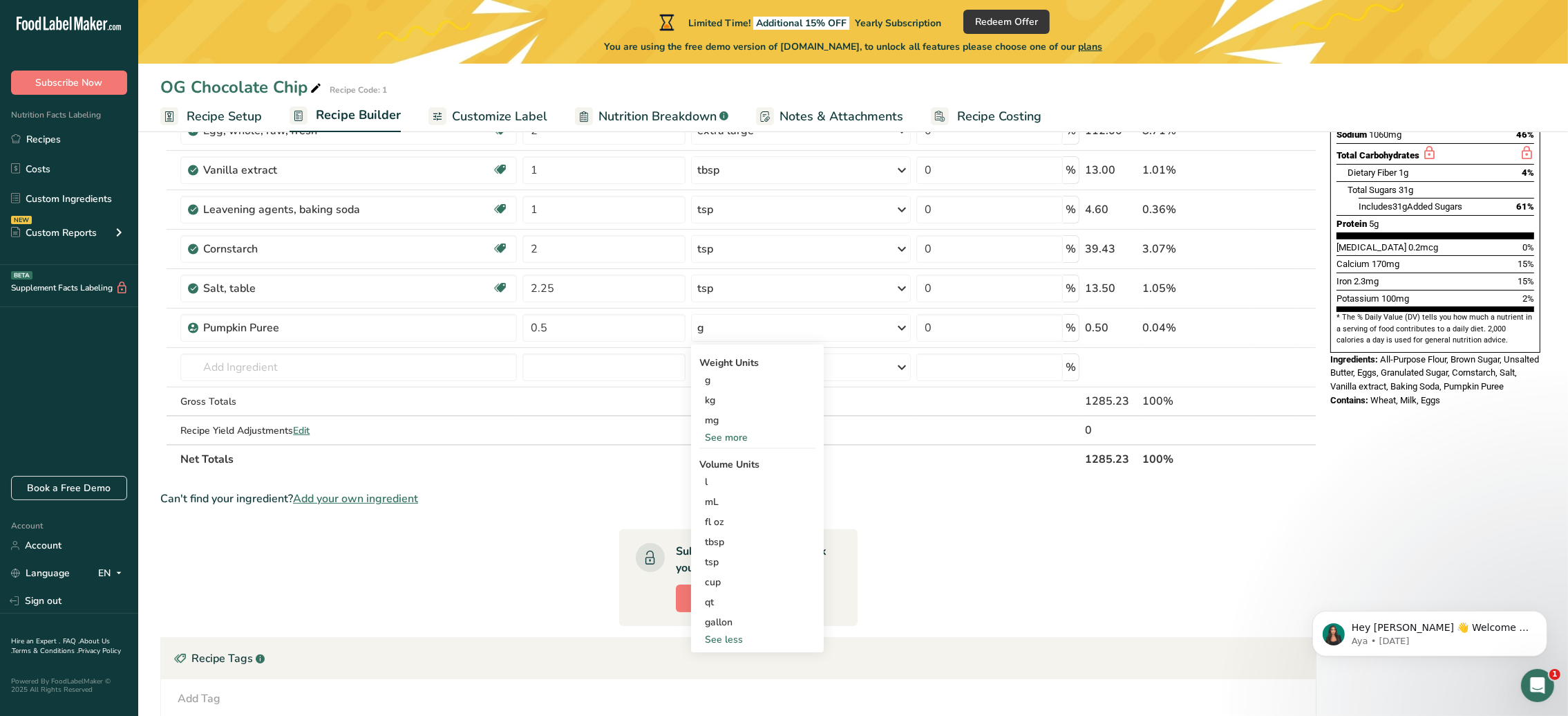
scroll to position [301, 0]
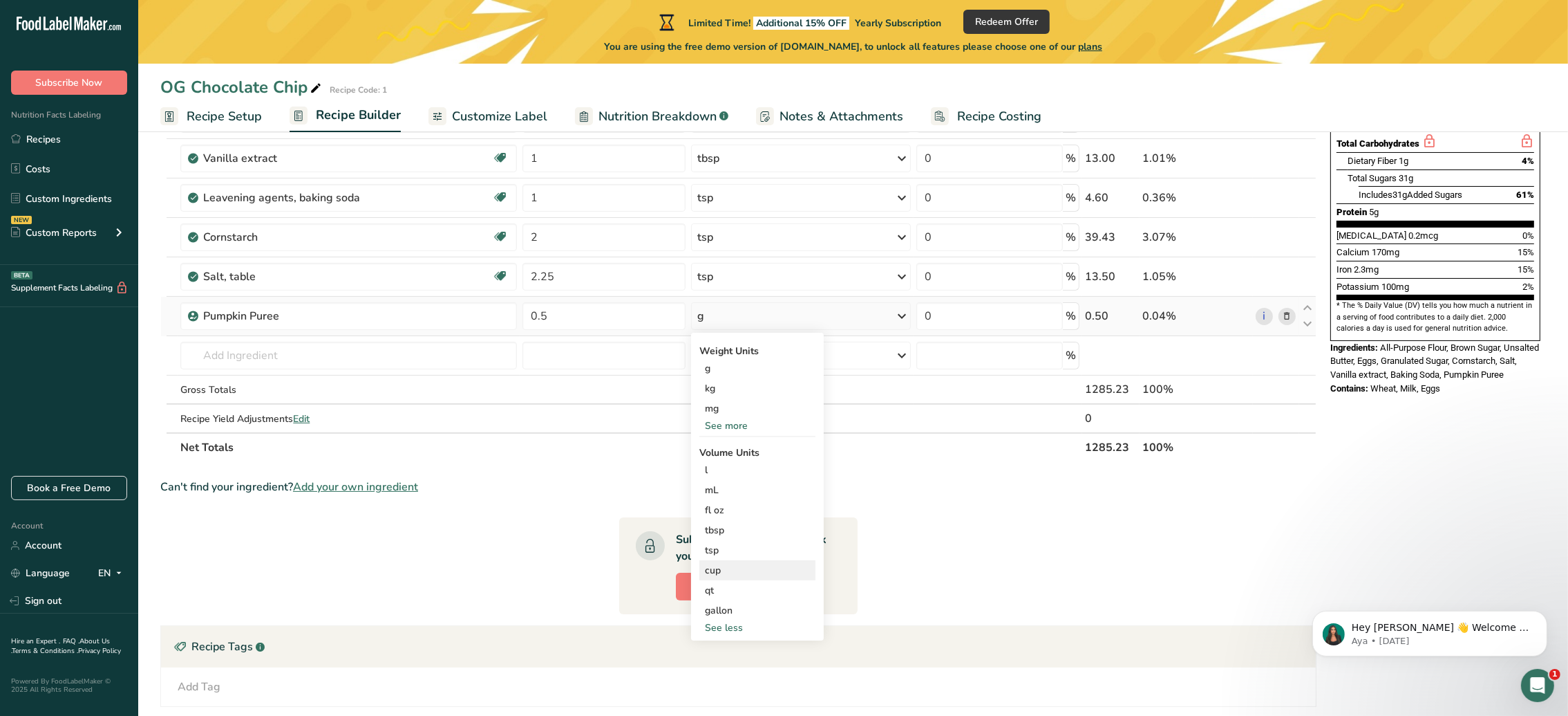
click at [727, 570] on div "cup" at bounding box center [757, 570] width 105 height 14
click at [921, 638] on span "Confirm" at bounding box center [915, 637] width 30 height 13
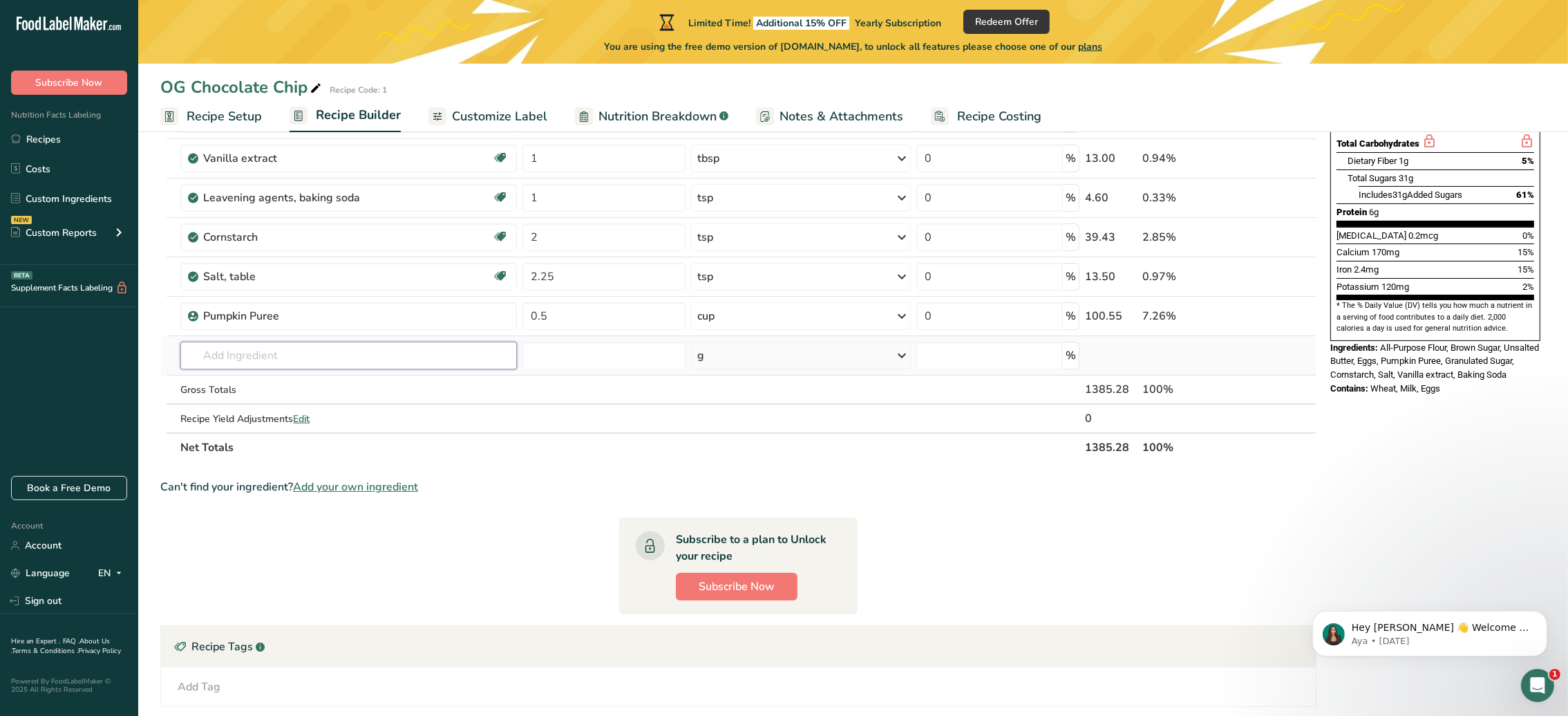
click at [304, 349] on input "text" at bounding box center [348, 355] width 337 height 28
type input "pumpkin pie spi"
click at [293, 383] on p "2035 Spices, pumpkin pie spice" at bounding box center [265, 383] width 149 height 14
type input "Spices, pumpkin pie spice"
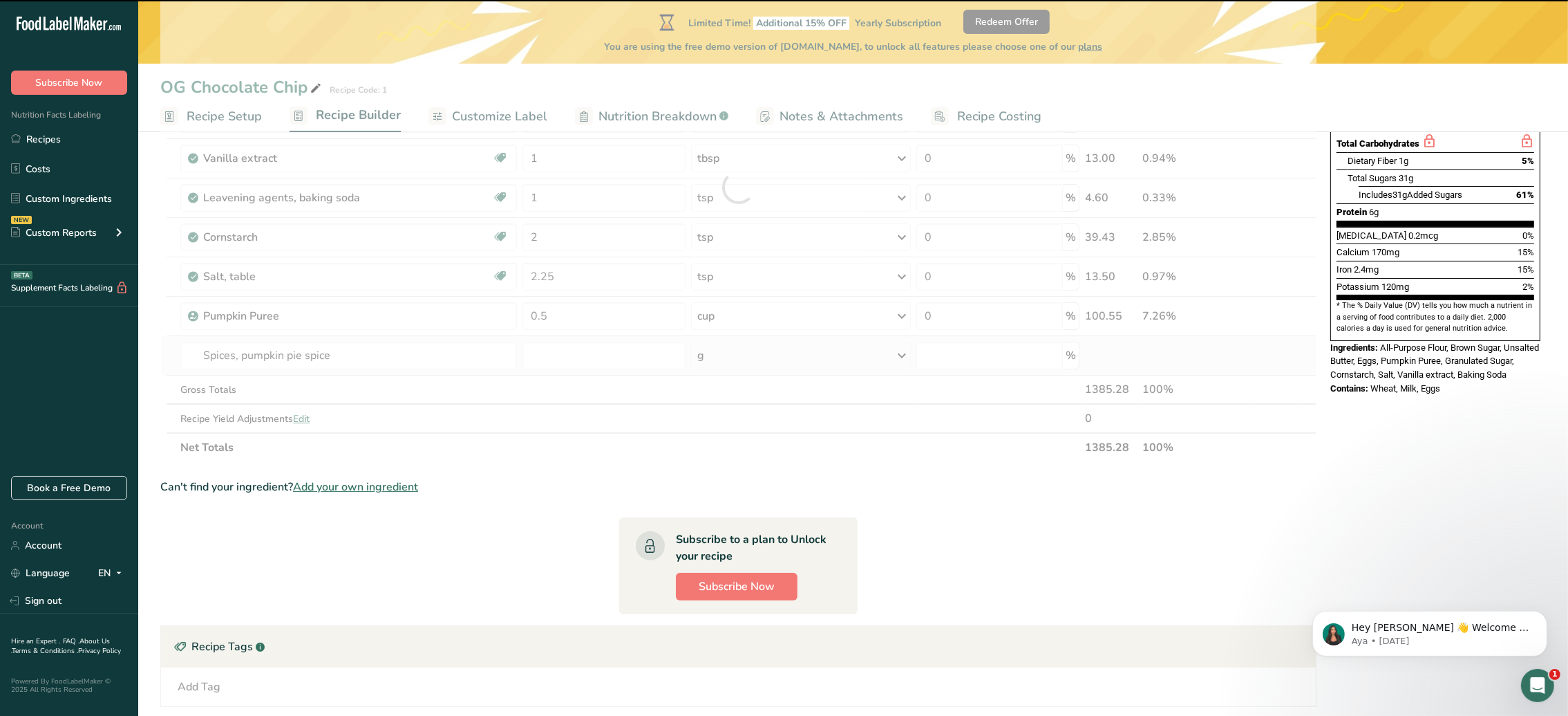
type input "0"
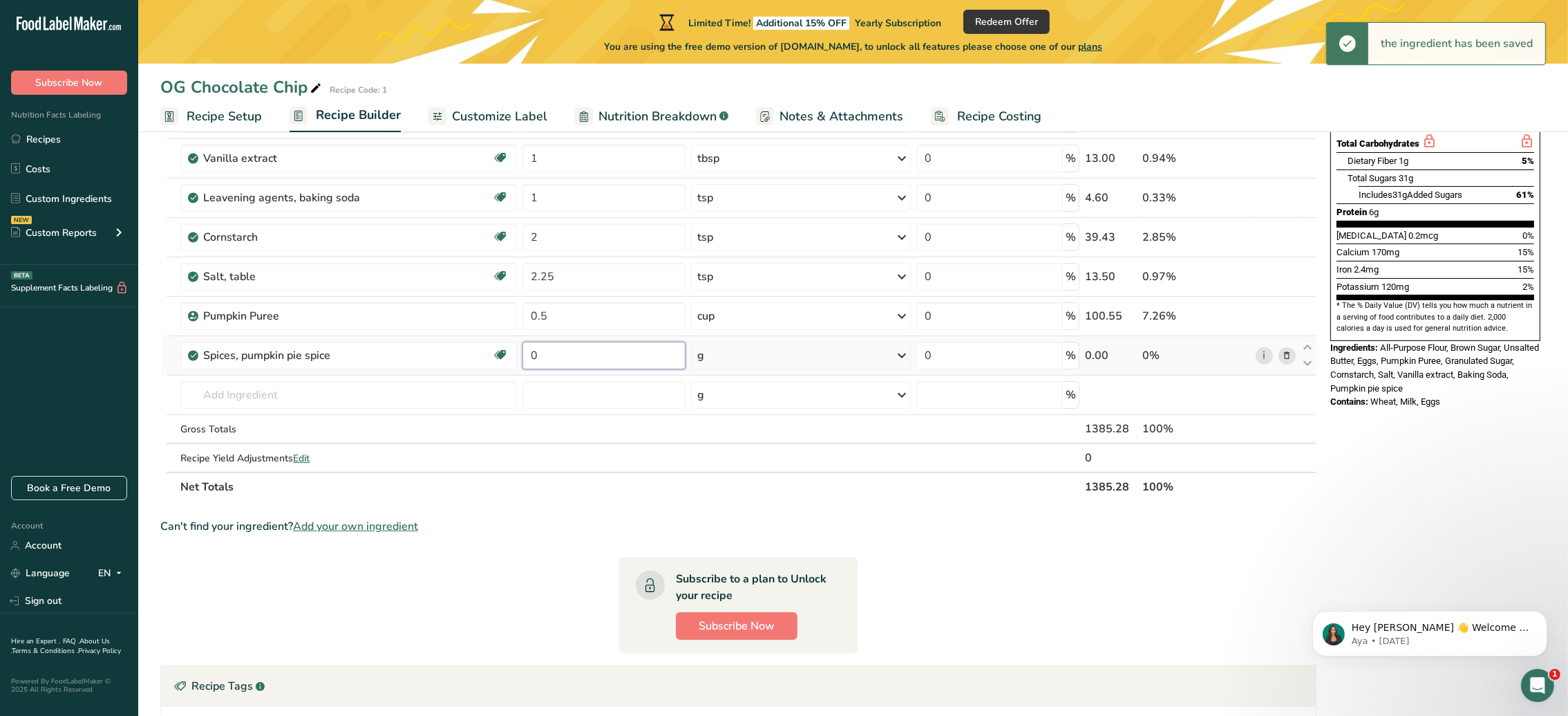
click at [587, 348] on input "0" at bounding box center [603, 355] width 163 height 28
click at [607, 356] on input "0" at bounding box center [603, 355] width 163 height 28
type input "1"
click at [774, 360] on div "Ingredient * Amount * Unit * Waste * .a-a{fill:#347362;}.b-a{fill:#fff;} Grams …" at bounding box center [738, 206] width 1156 height 589
click at [900, 351] on icon at bounding box center [901, 356] width 17 height 25
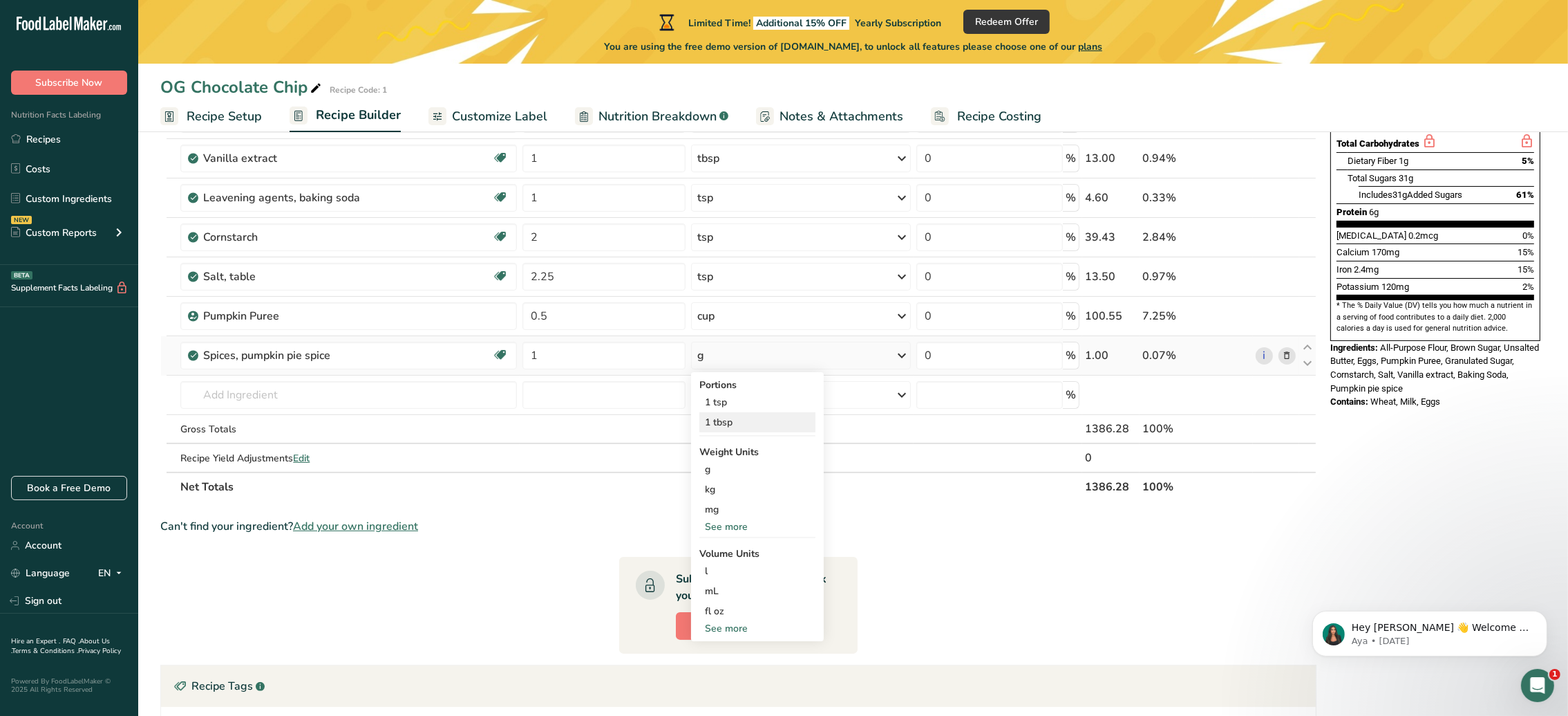
click at [720, 419] on div "1 tbsp" at bounding box center [757, 422] width 116 height 20
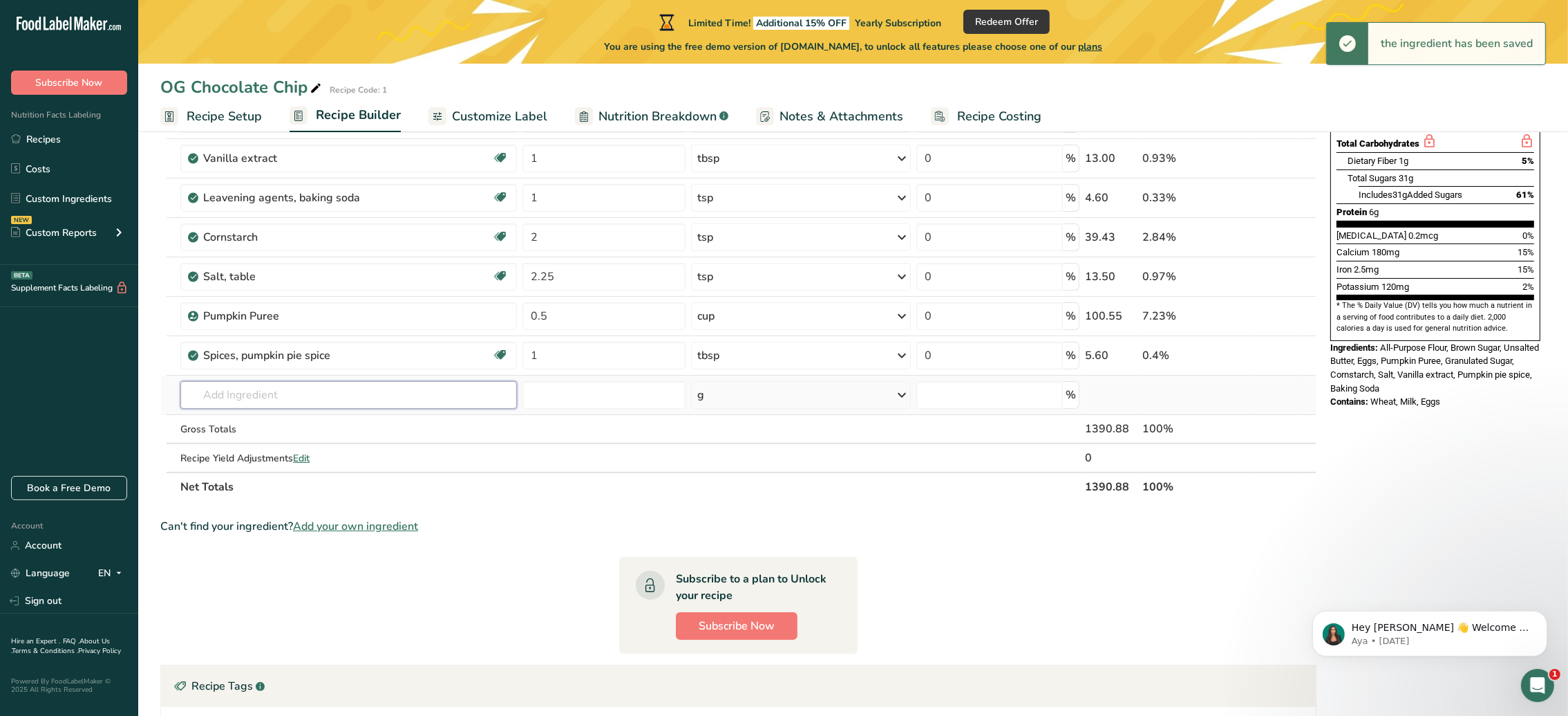
click at [311, 396] on input "text" at bounding box center [348, 394] width 337 height 28
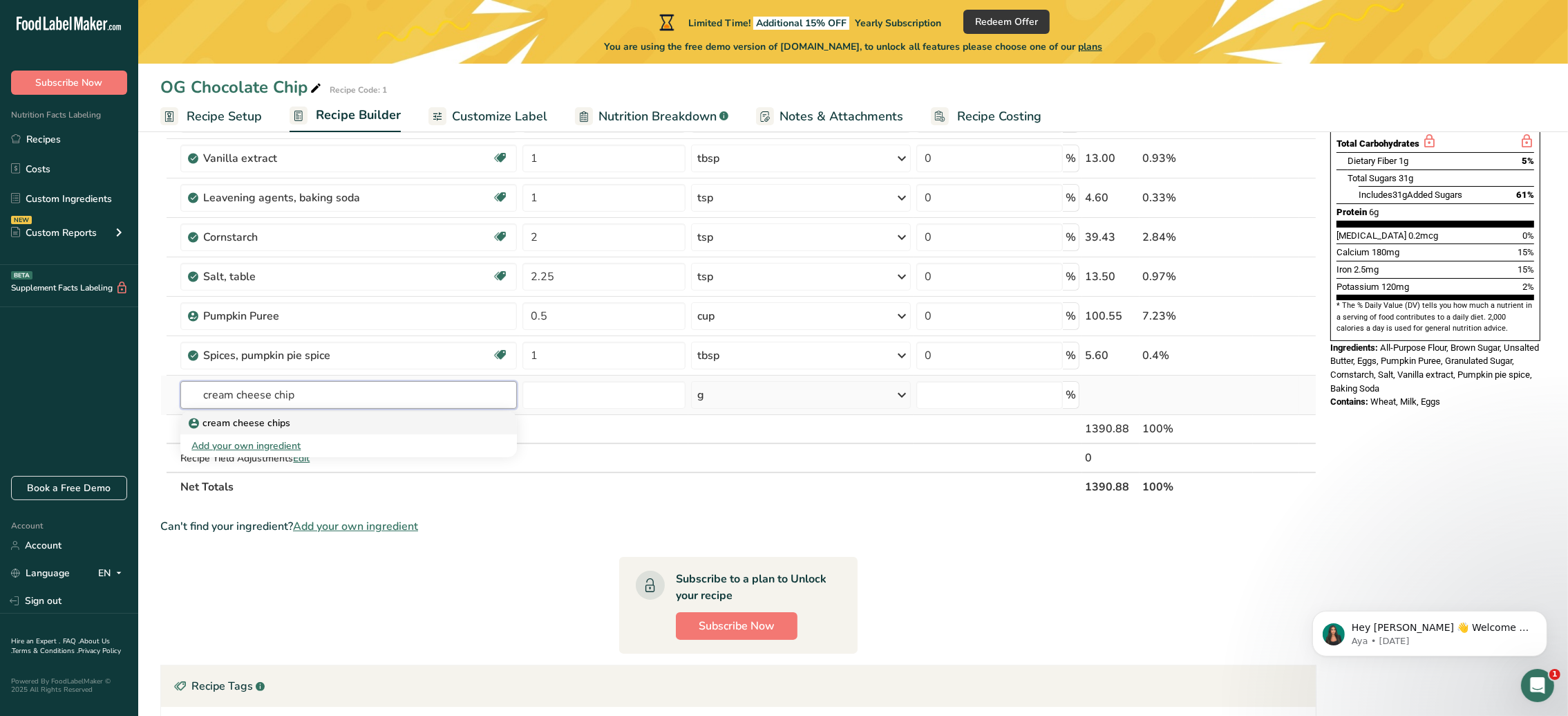
type input "cream cheese chip"
click at [266, 423] on p "cream cheese chips" at bounding box center [241, 423] width 99 height 14
type input "cream cheese chips"
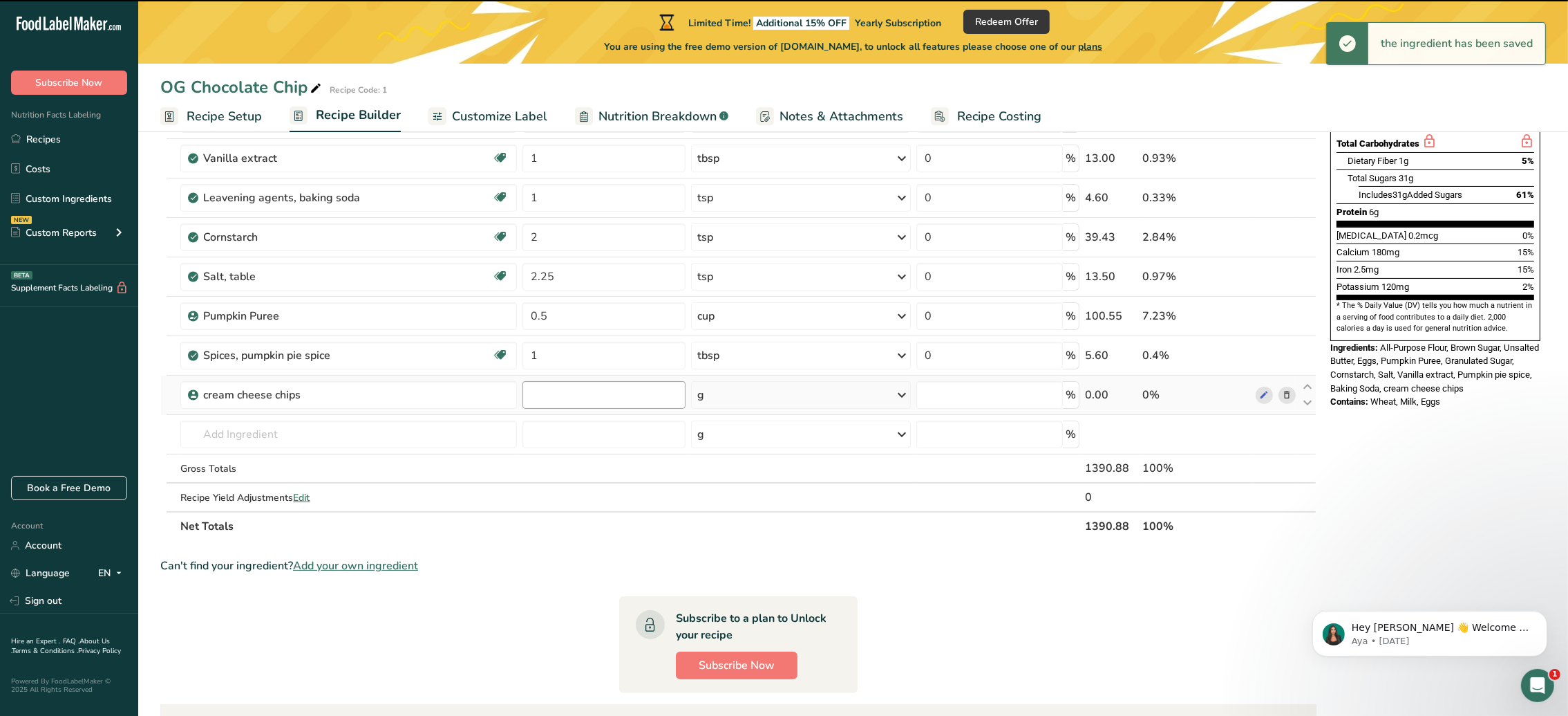
type input "0"
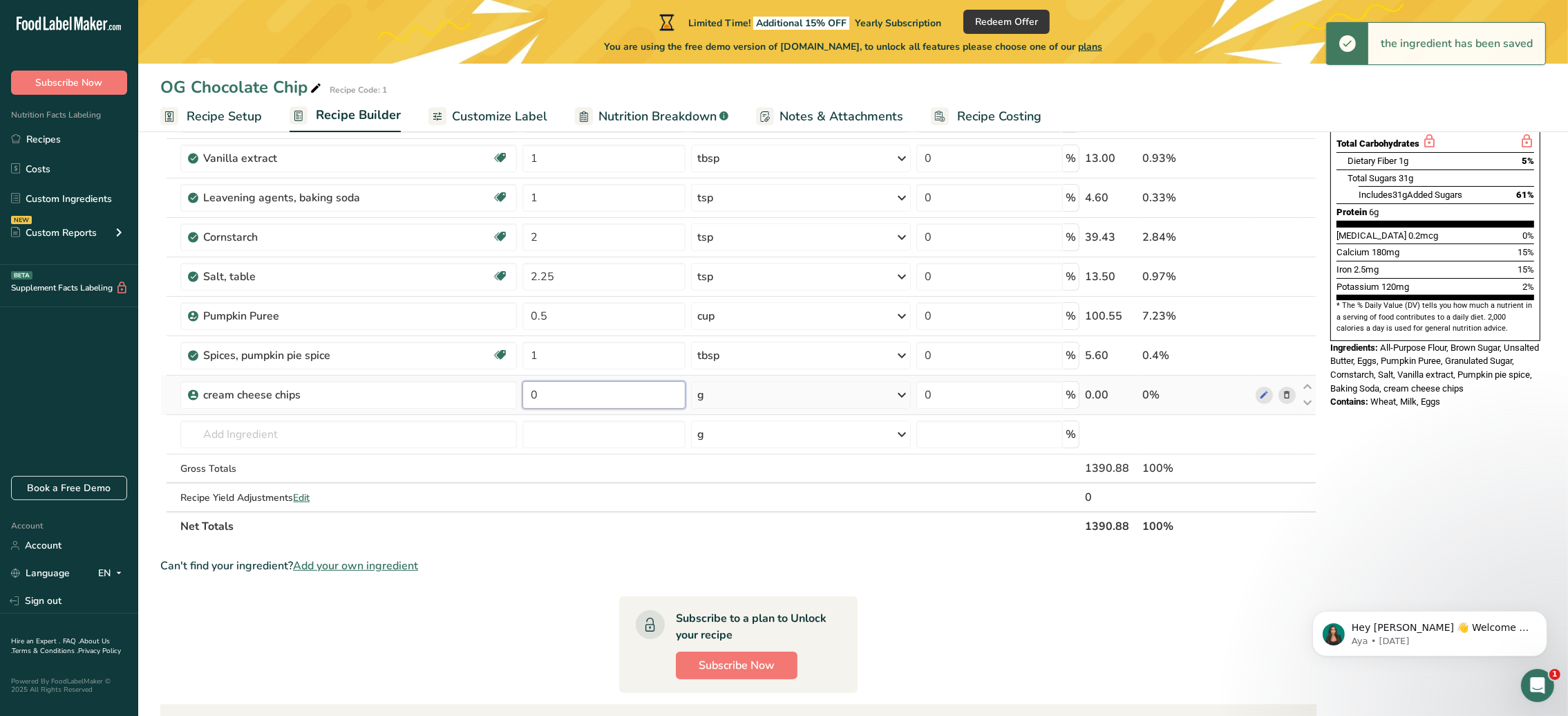
click at [646, 397] on input "0" at bounding box center [603, 394] width 163 height 28
type input "11"
click at [751, 400] on div "Ingredient * Amount * Unit * Waste * .a-a{fill:#347362;}.b-a{fill:#fff;} Grams …" at bounding box center [738, 226] width 1156 height 629
click at [910, 393] on div "g" at bounding box center [801, 393] width 219 height 28
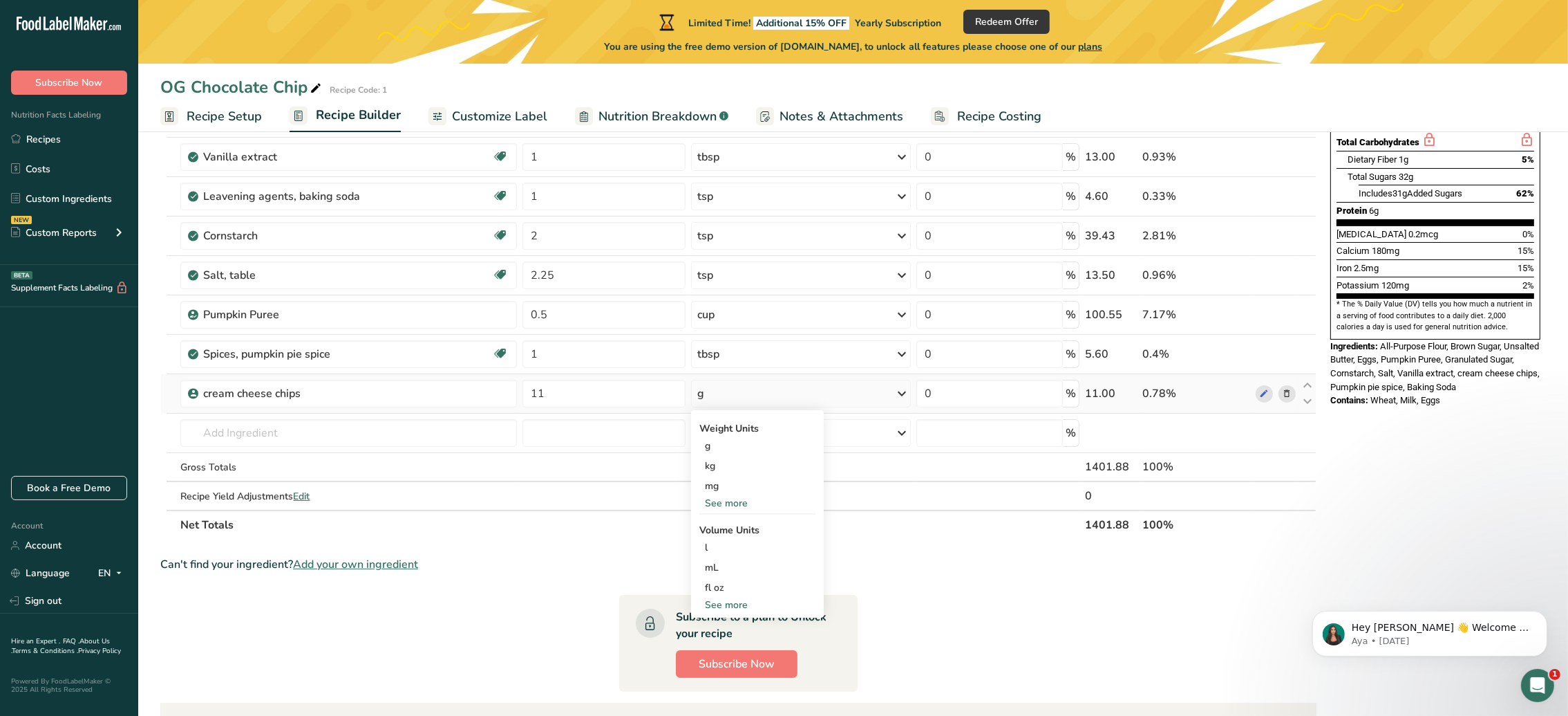
click at [723, 608] on div "See more" at bounding box center [757, 604] width 116 height 14
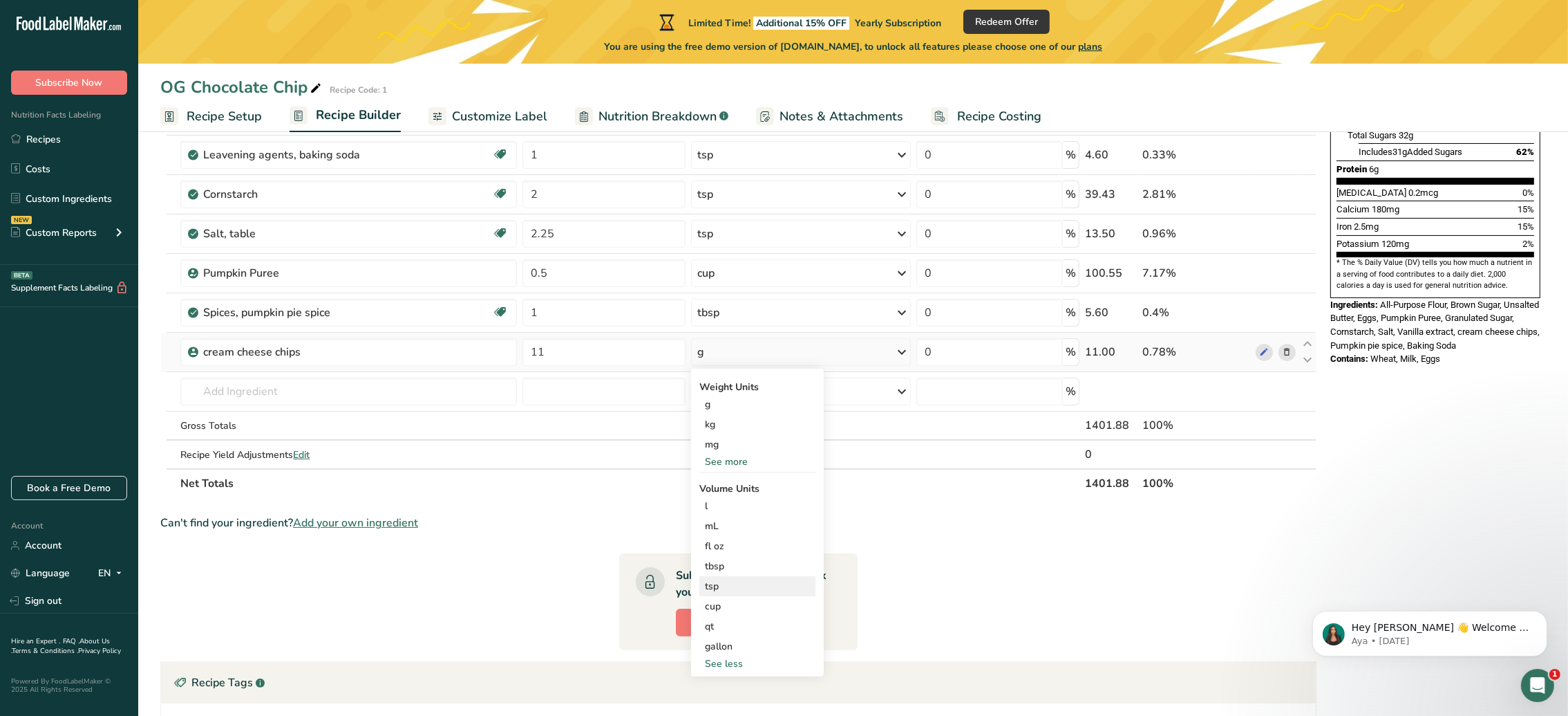
scroll to position [386, 0]
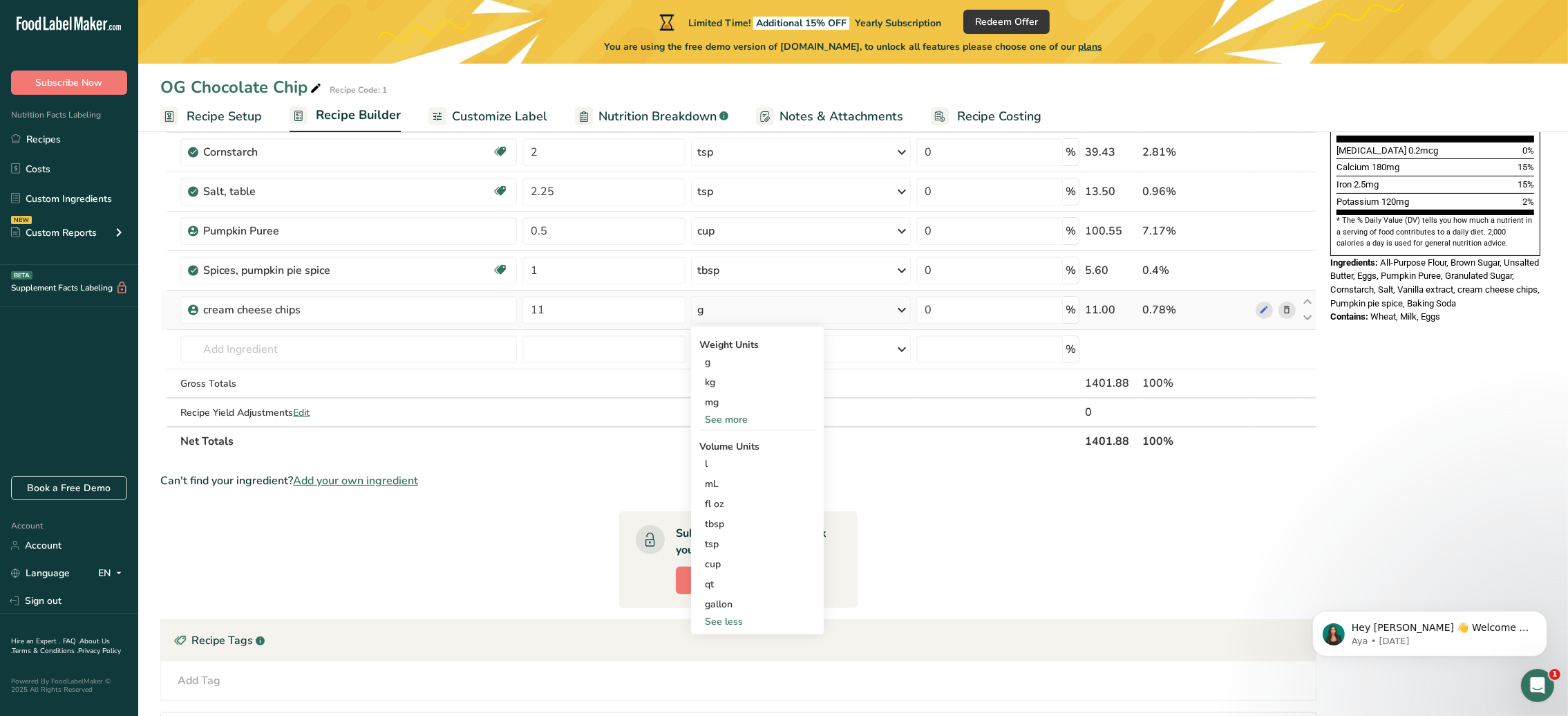
click at [718, 418] on div "See more" at bounding box center [757, 419] width 116 height 14
click at [708, 470] on div "oz" at bounding box center [757, 462] width 116 height 20
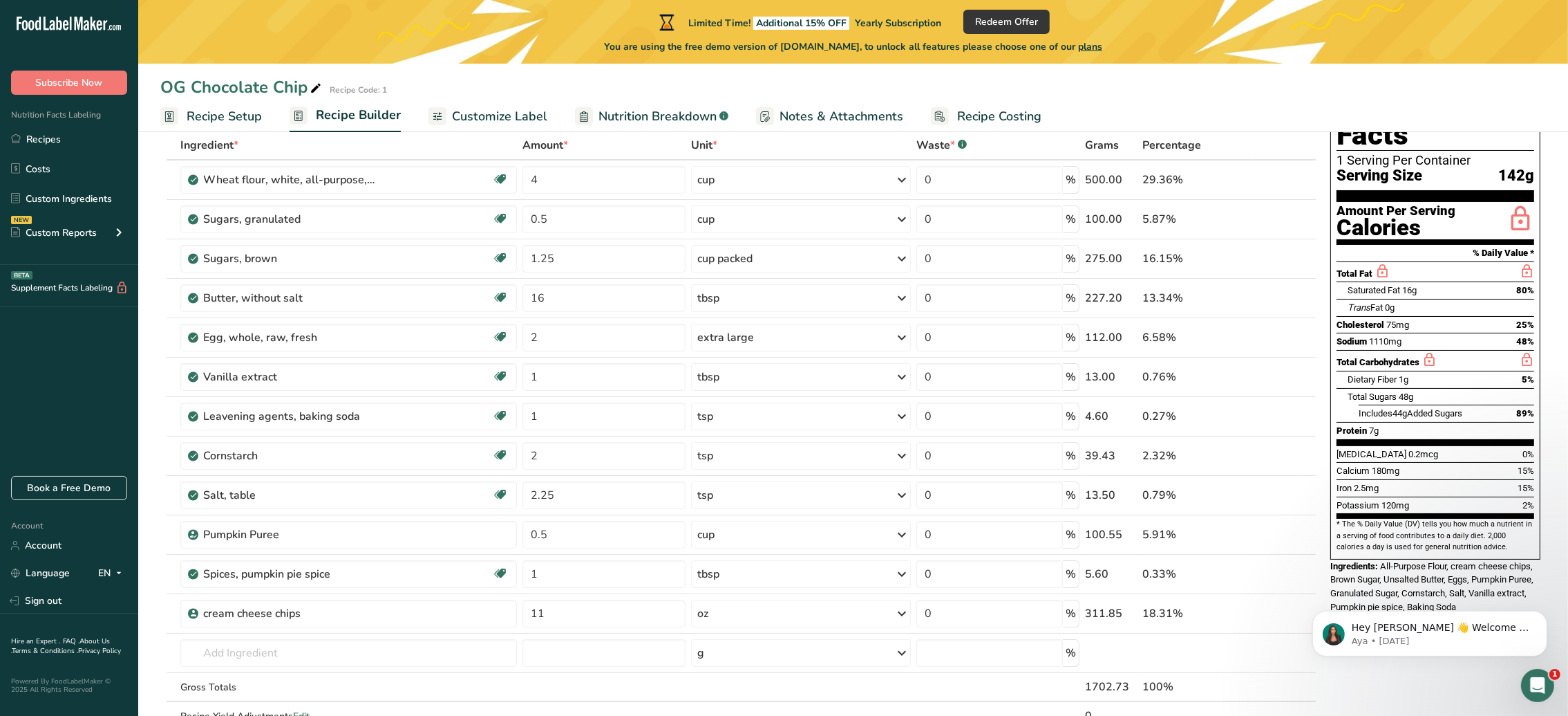
scroll to position [84, 0]
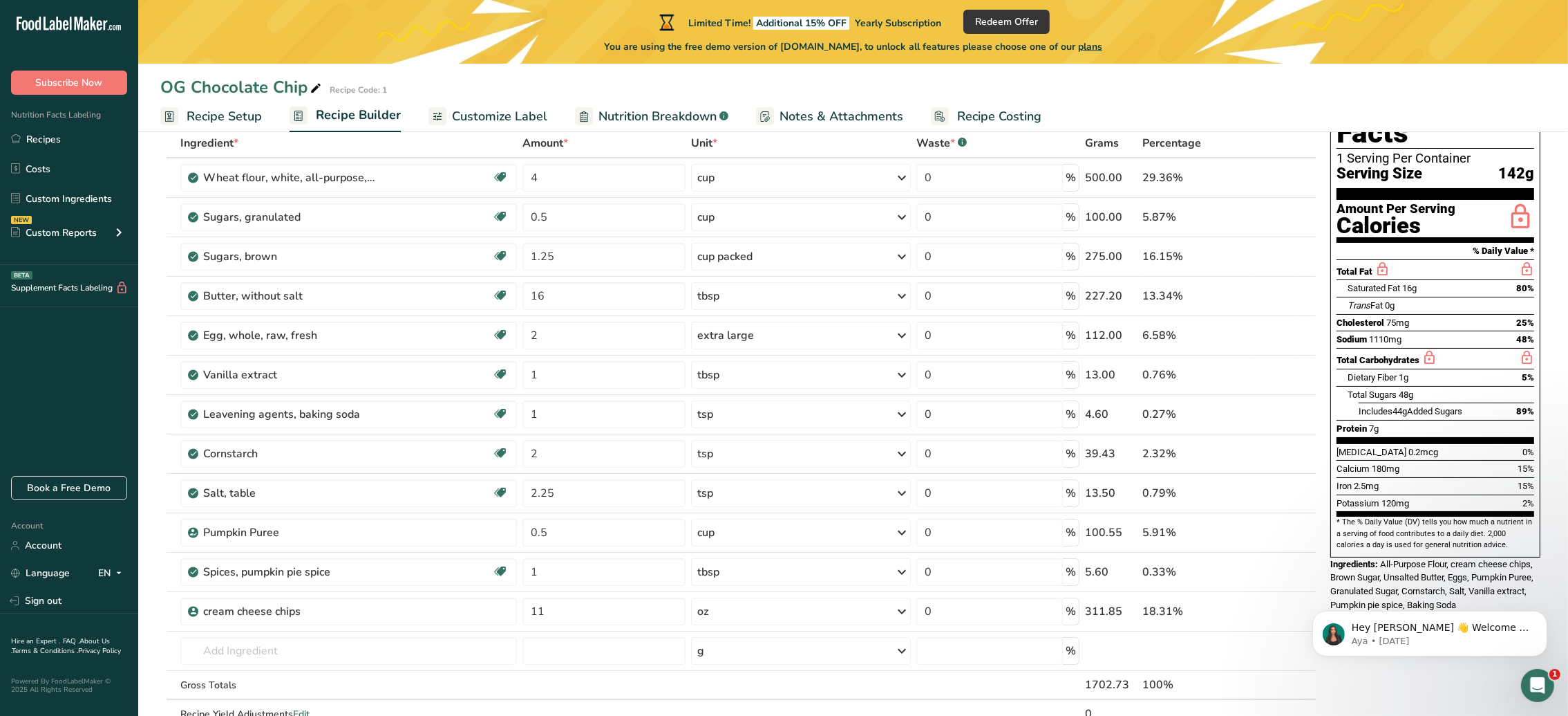
drag, startPoint x: 1445, startPoint y: 592, endPoint x: 1322, endPoint y: 504, distance: 151.2
click html "Hey [PERSON_NAME] 👋 Welcome to Food Label Maker🙌 Take a look around! If you hav…"
click at [1323, 543] on div "Add Ingredients Manage Recipe Delete Recipe Duplicate Recipe Scale Recipe Save …" at bounding box center [742, 611] width 1165 height 1075
drag, startPoint x: 2623, startPoint y: 1115, endPoint x: 1447, endPoint y: 581, distance: 1291.6
copy body "Ingredients: All-Purpose Flour, cream cheese chips, Brown Sugar, Unsalted Butte…"
